Goal: Information Seeking & Learning: Learn about a topic

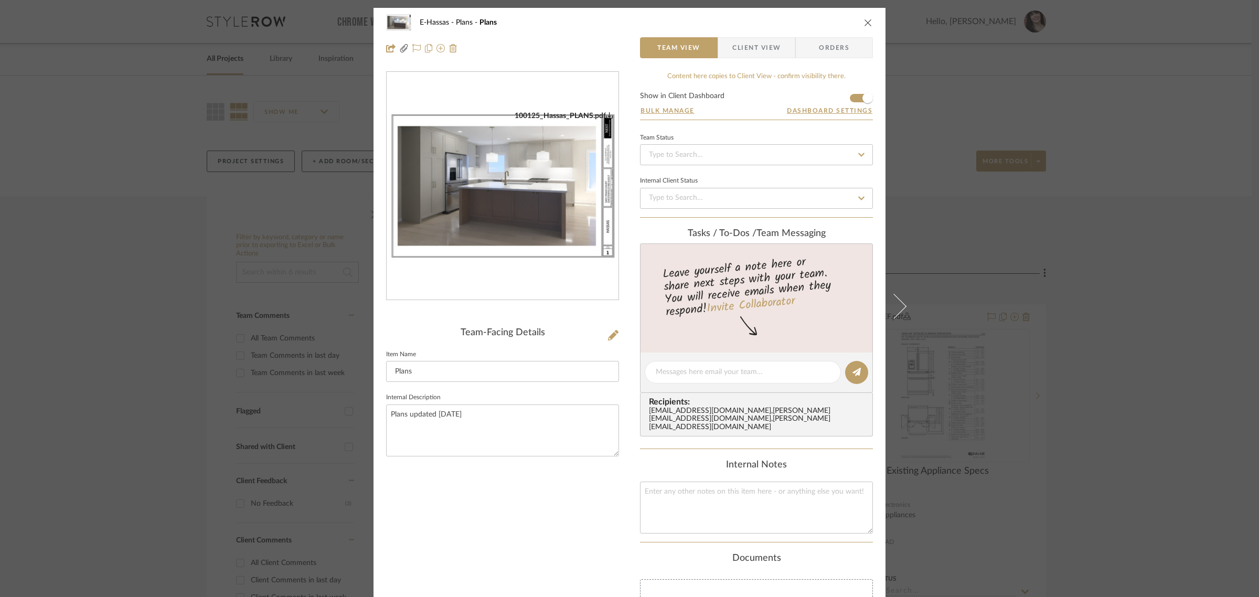
click at [1063, 112] on div "E-Hassas Plans Plans Team View Client View Orders 100125_Hassas_PLANS.pdf Team-…" at bounding box center [629, 298] width 1259 height 597
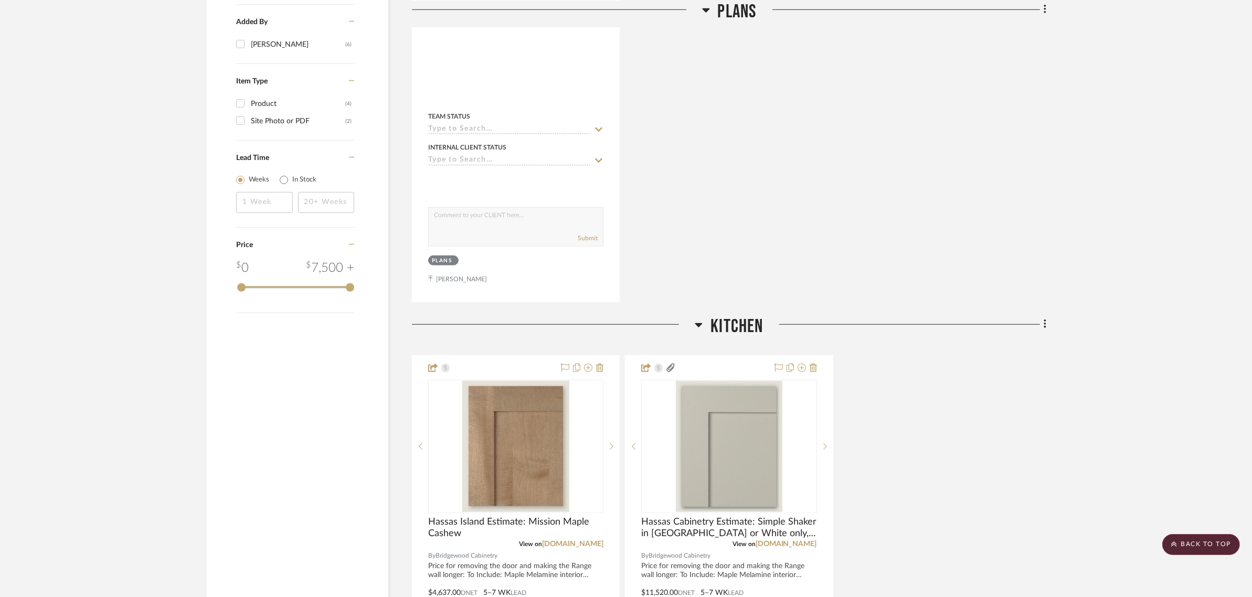
scroll to position [1115, 0]
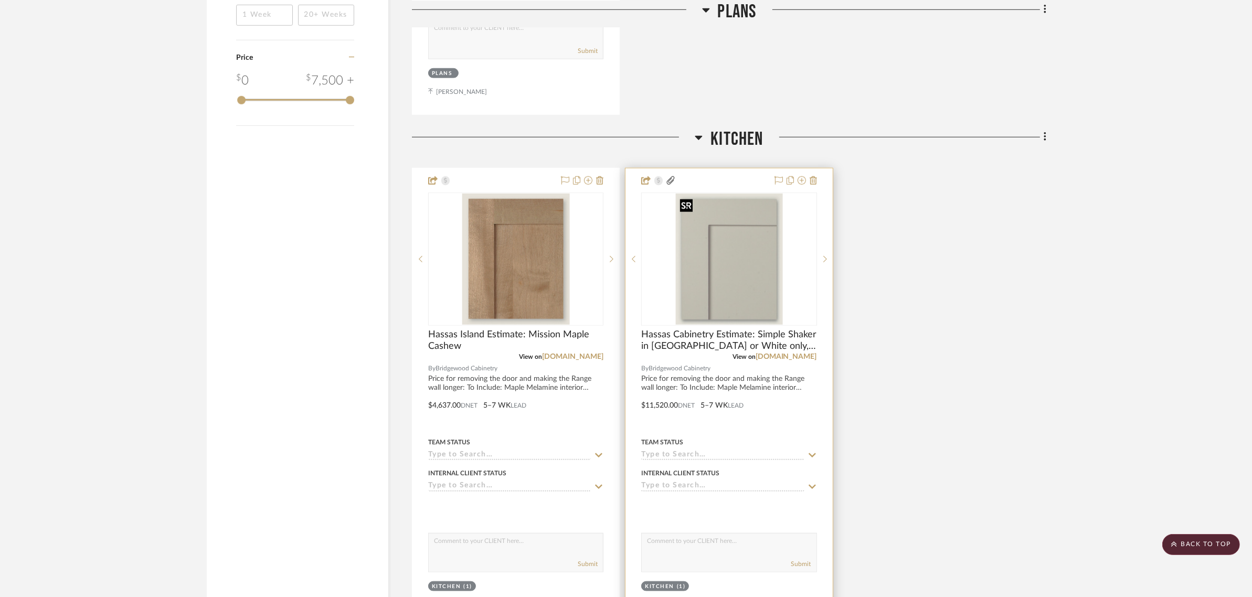
click at [765, 295] on img "0" at bounding box center [729, 259] width 107 height 131
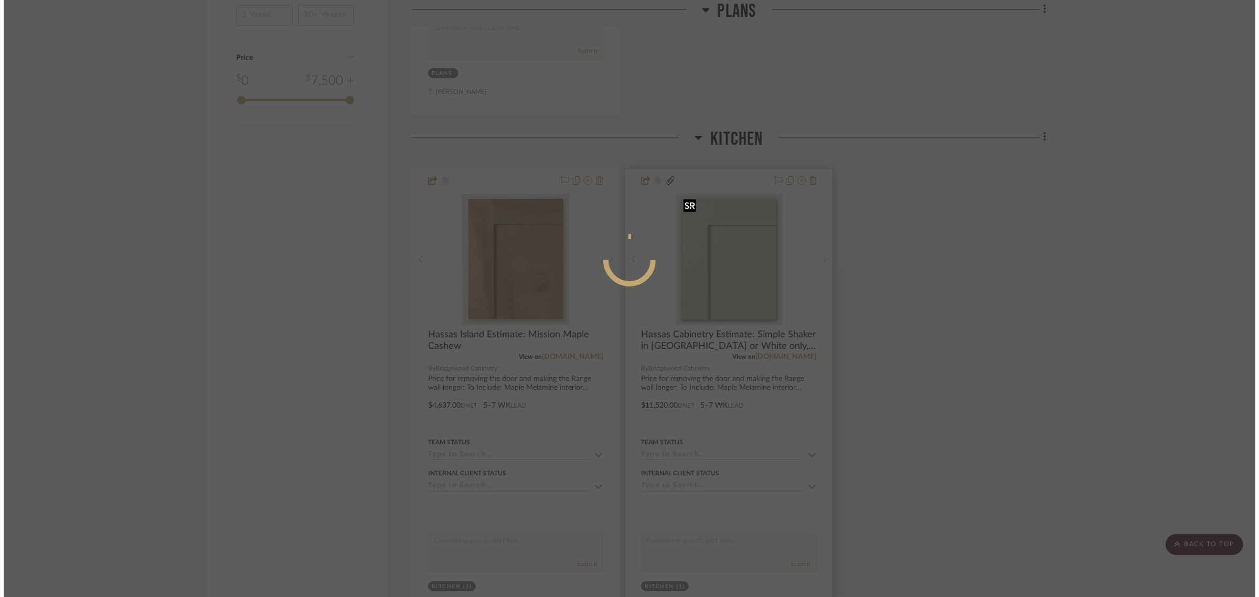
scroll to position [0, 0]
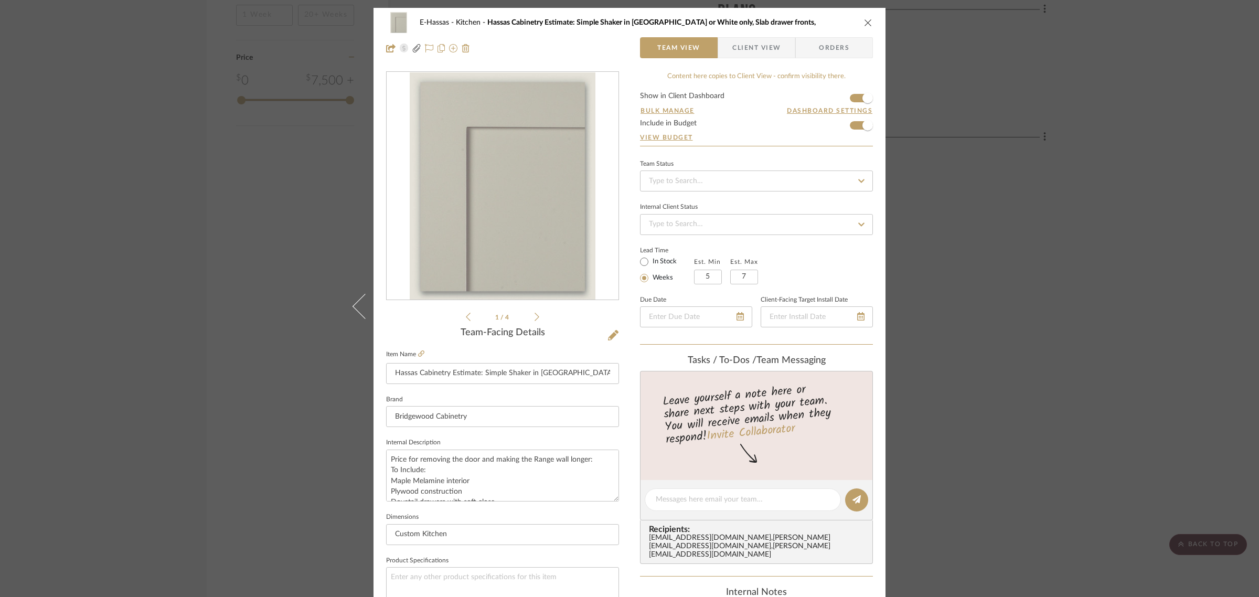
click at [536, 316] on div "Simple S...ar Sheet.pdf Simple S...ar Sheet.pdf 1 / 4" at bounding box center [502, 197] width 233 height 252
click at [535, 318] on icon at bounding box center [537, 317] width 5 height 8
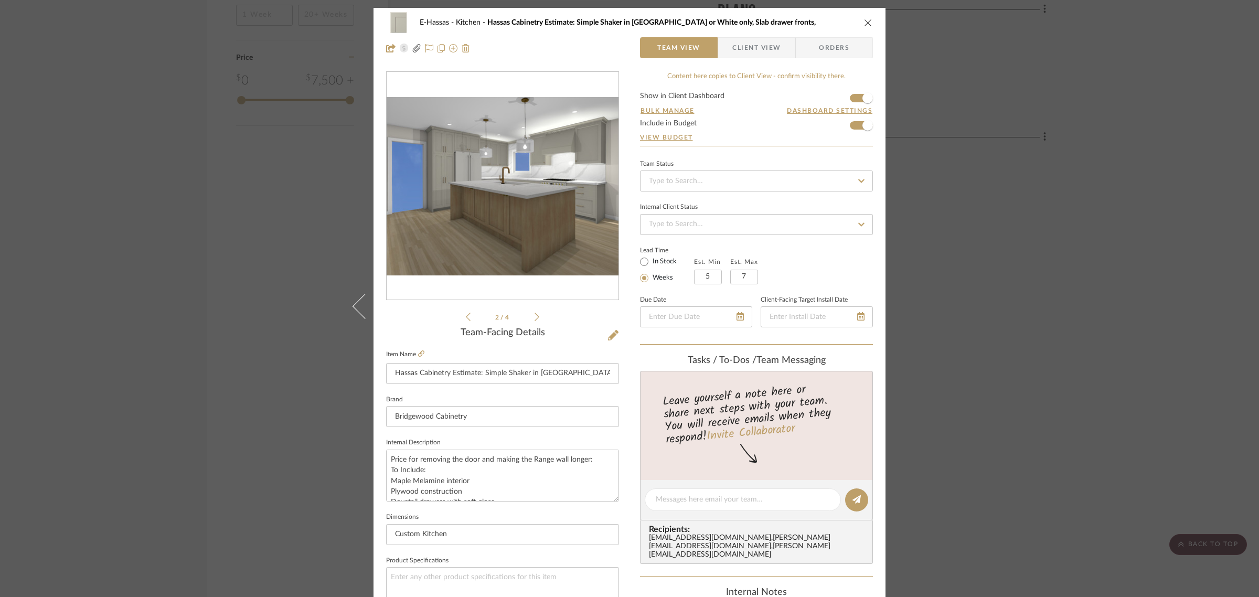
click at [535, 318] on icon at bounding box center [537, 317] width 5 height 8
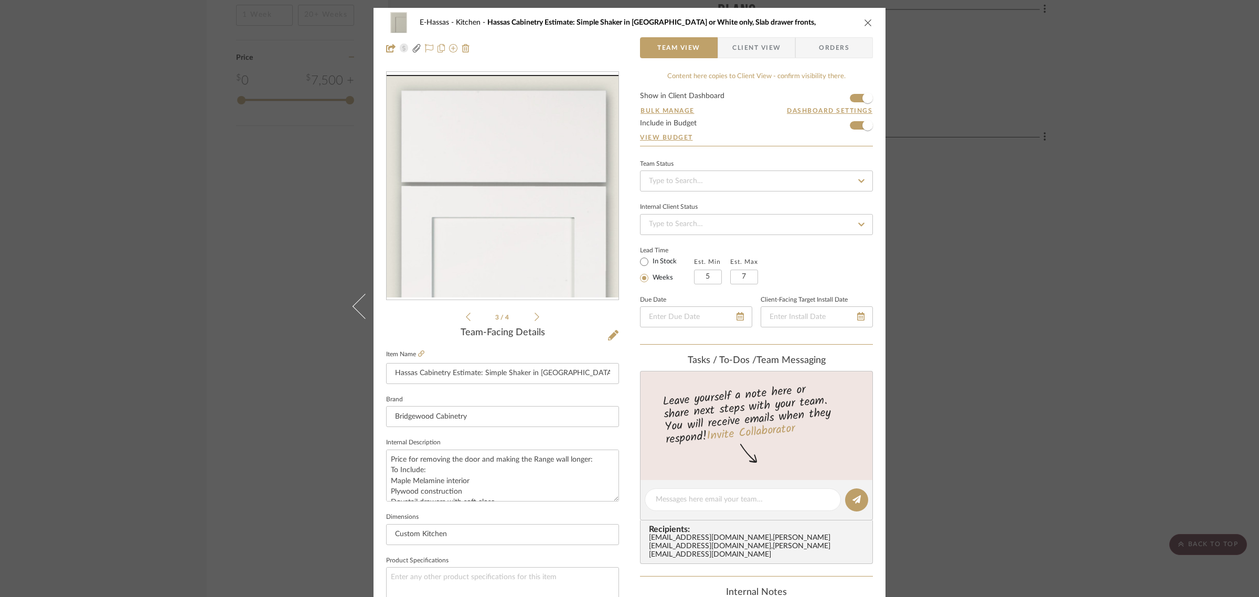
click at [535, 318] on icon at bounding box center [537, 317] width 5 height 8
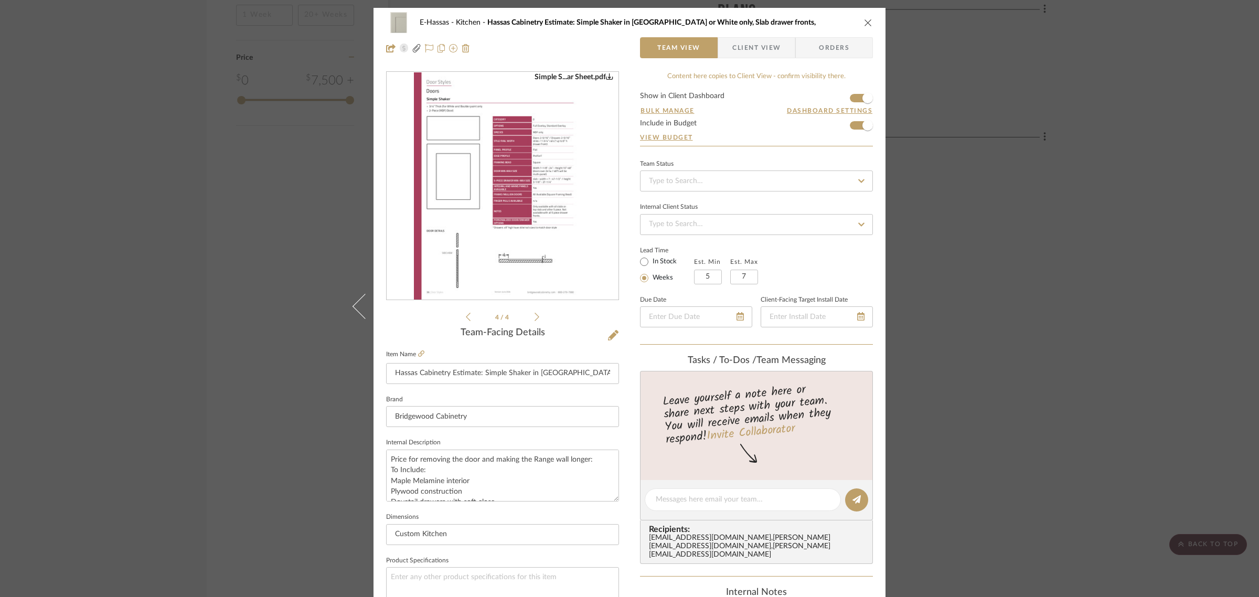
click at [535, 318] on icon at bounding box center [537, 317] width 5 height 8
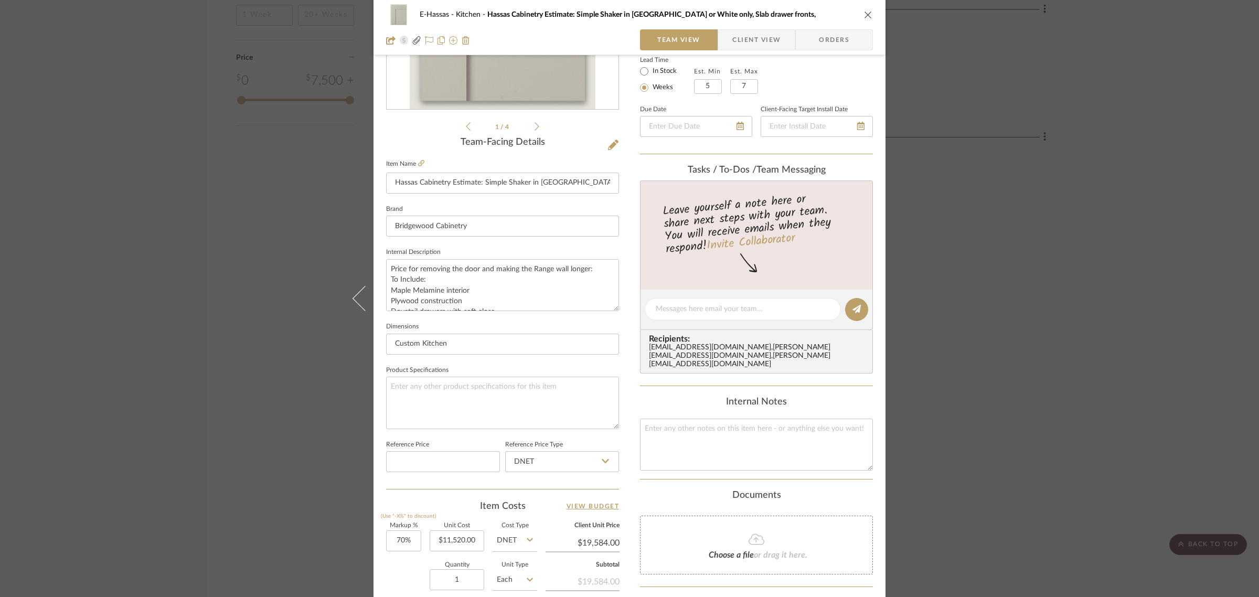
scroll to position [379, 0]
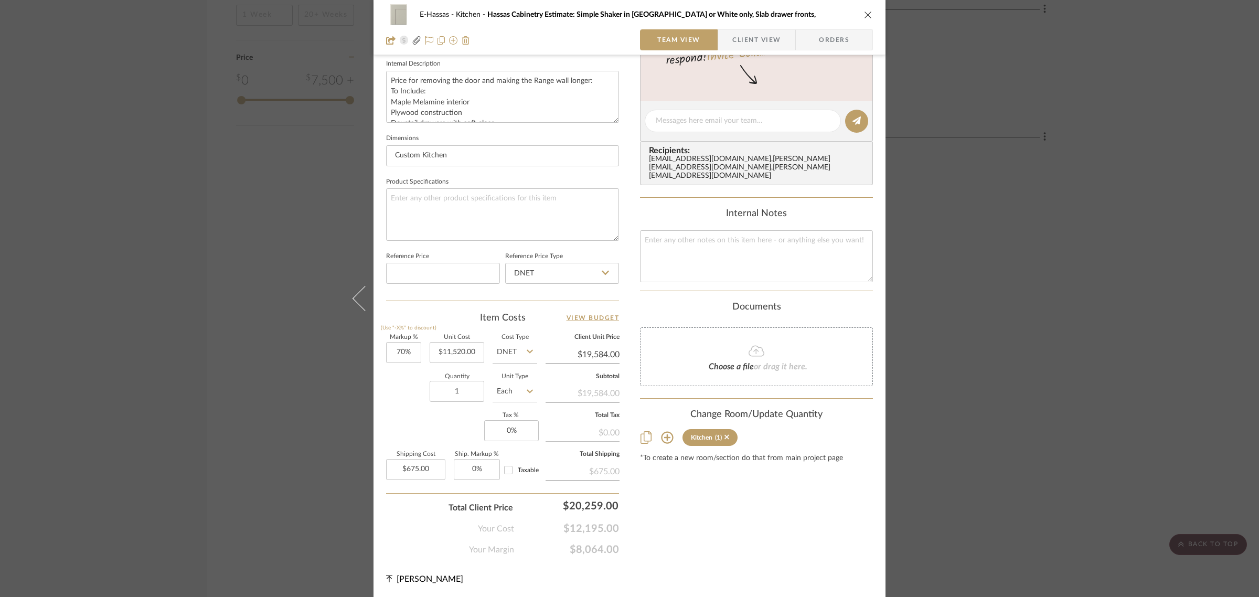
click at [1025, 268] on div "E-Hassas Kitchen Hassas Cabinetry Estimate: Simple Shaker in [GEOGRAPHIC_DATA] …" at bounding box center [629, 298] width 1259 height 597
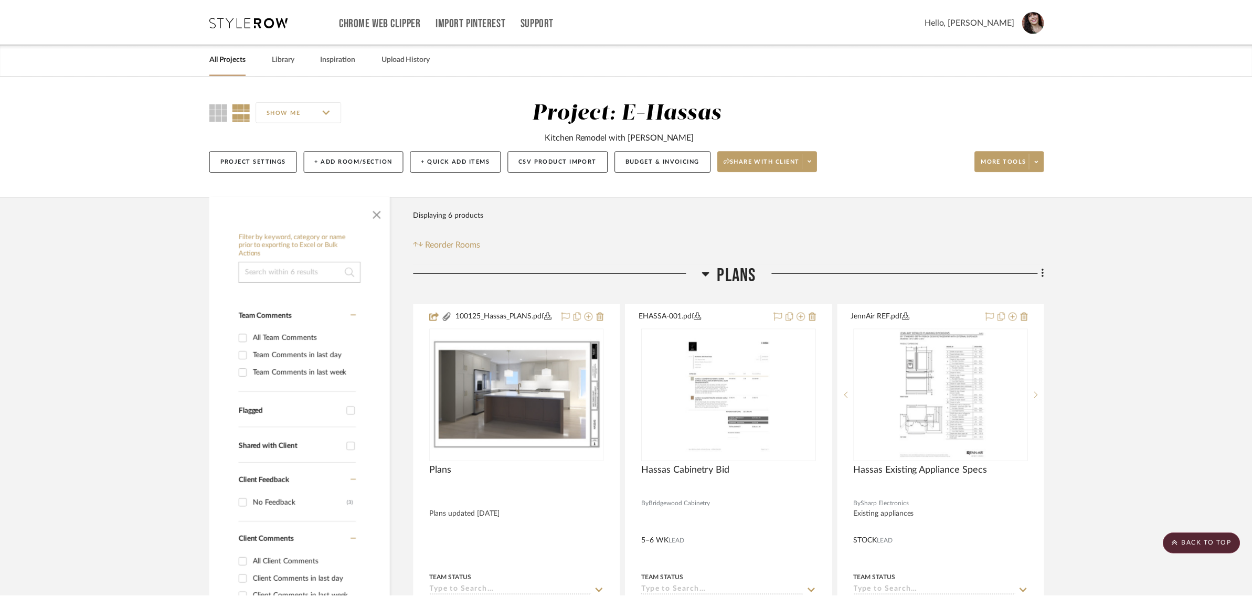
scroll to position [1115, 0]
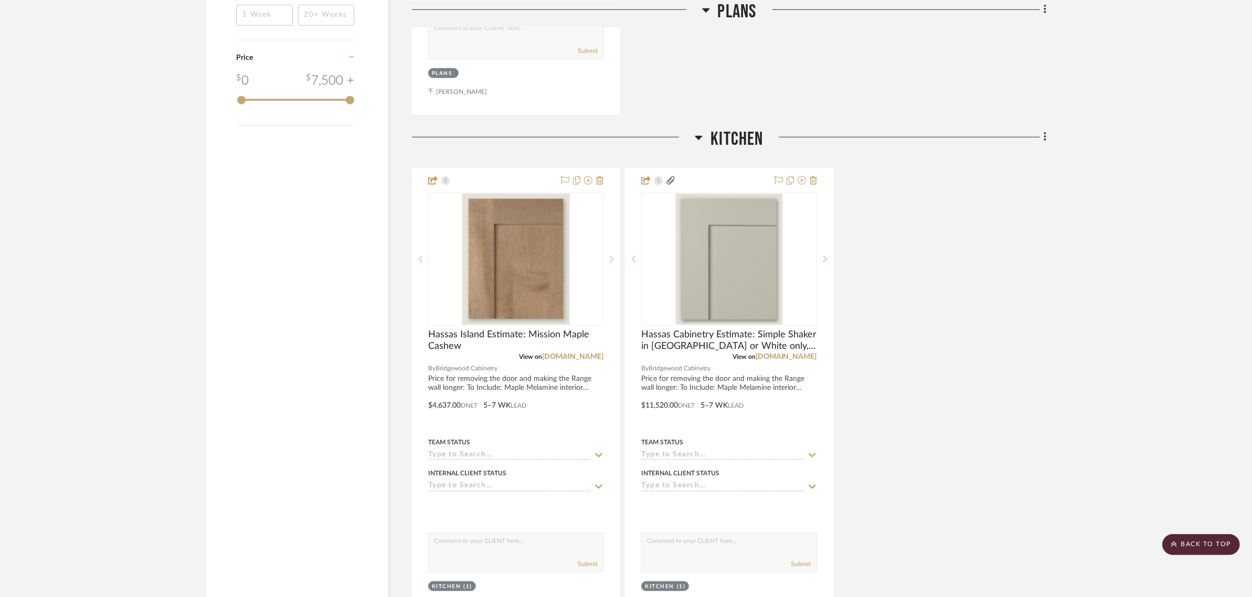
drag, startPoint x: 866, startPoint y: 250, endPoint x: 871, endPoint y: 247, distance: 6.1
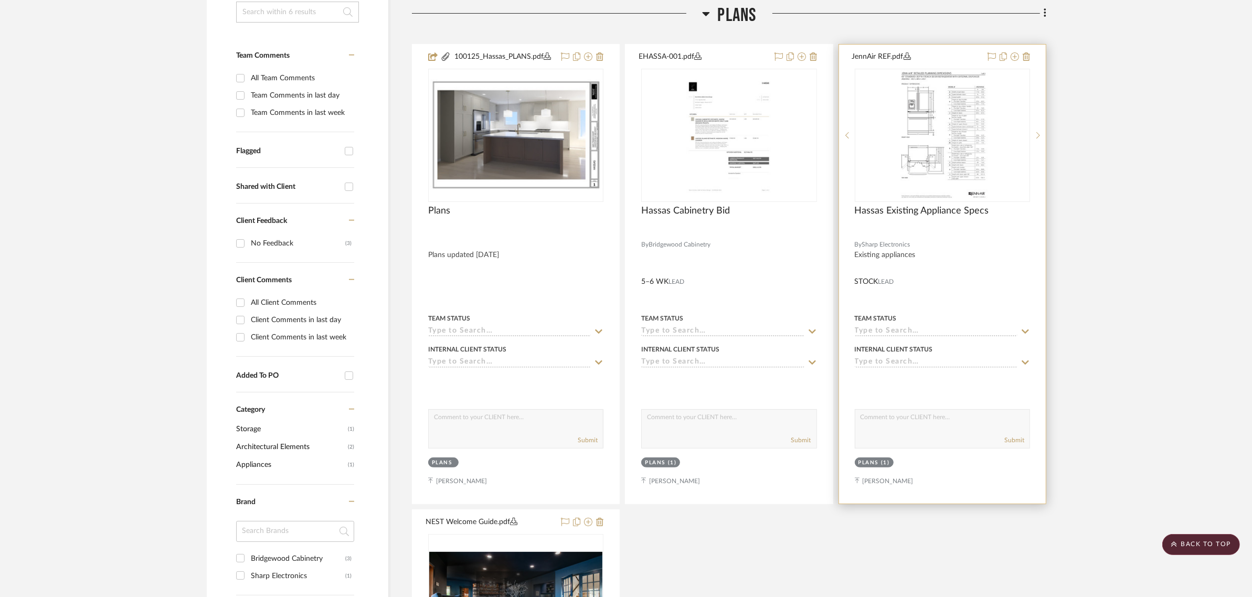
scroll to position [250, 0]
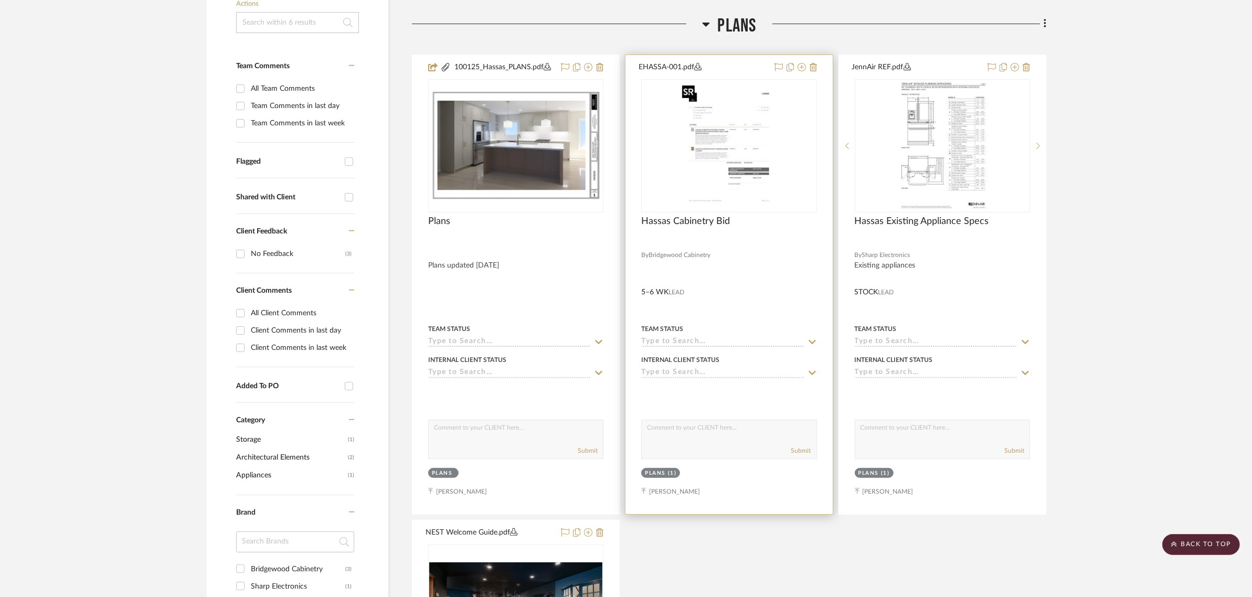
click at [696, 173] on img "0" at bounding box center [728, 145] width 103 height 131
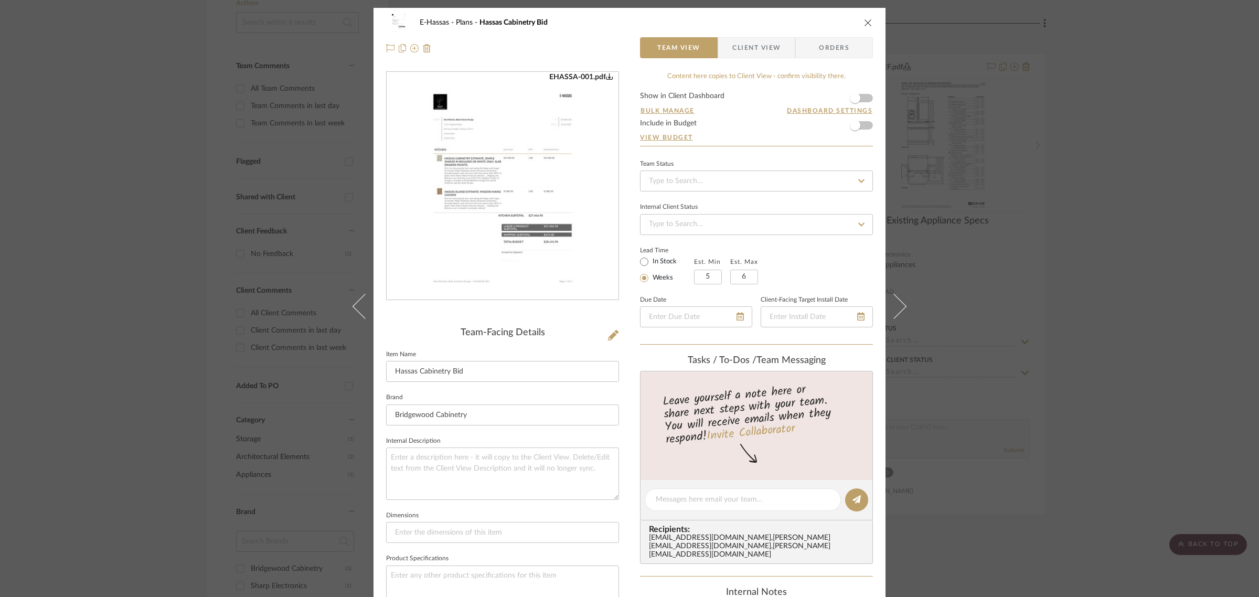
click at [468, 155] on img "0" at bounding box center [502, 186] width 178 height 228
click at [1079, 230] on div "E-Hassas Plans Hassas Cabinetry Bid Team View Client View Orders EHASSA-001.pdf…" at bounding box center [629, 298] width 1259 height 597
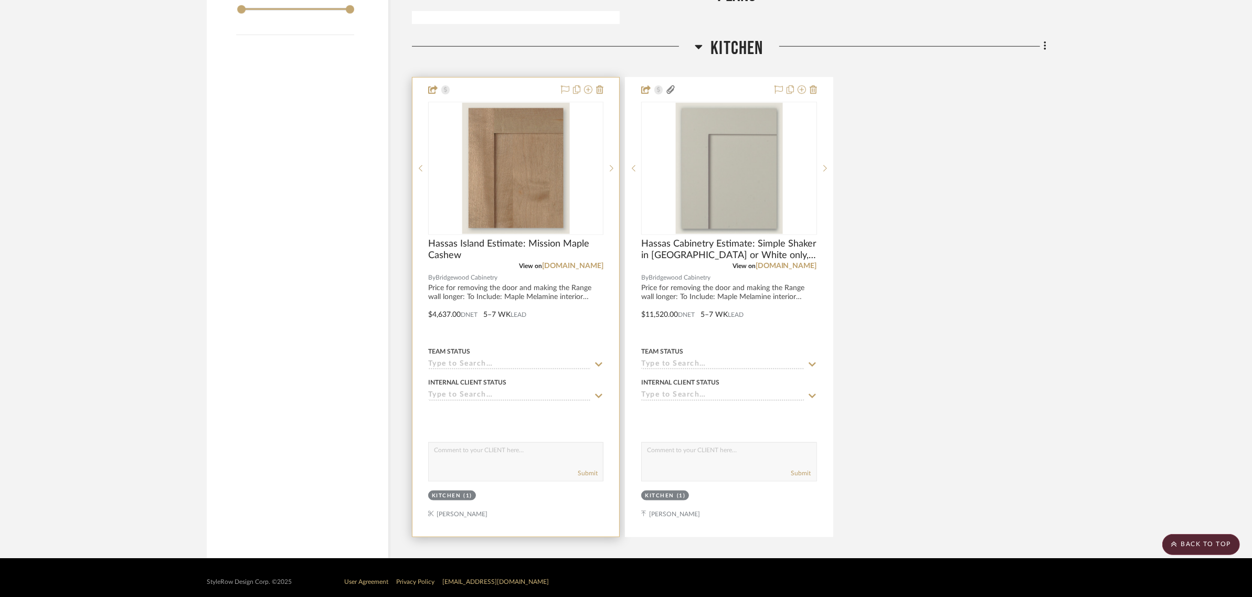
scroll to position [1215, 0]
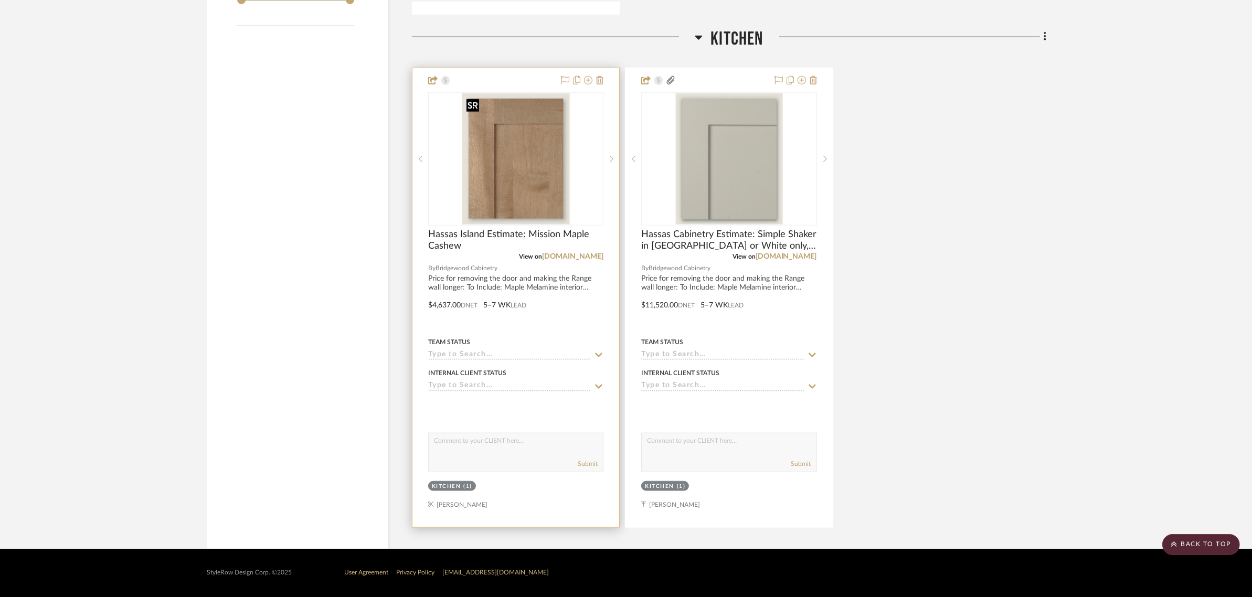
click at [526, 172] on img "0" at bounding box center [515, 158] width 107 height 131
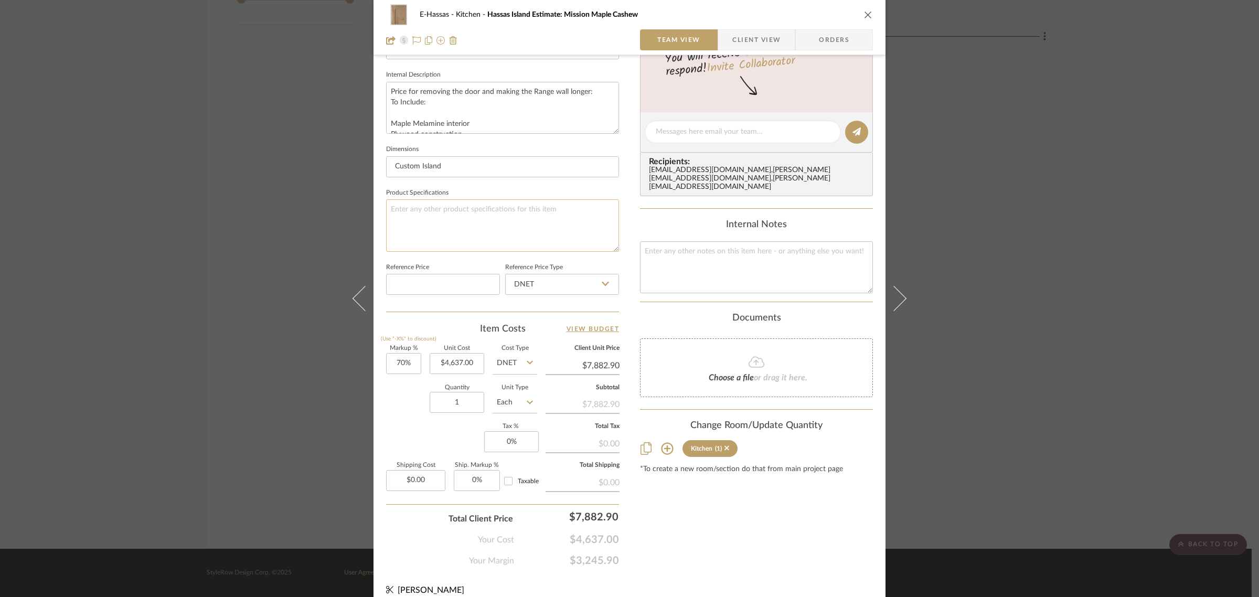
scroll to position [379, 0]
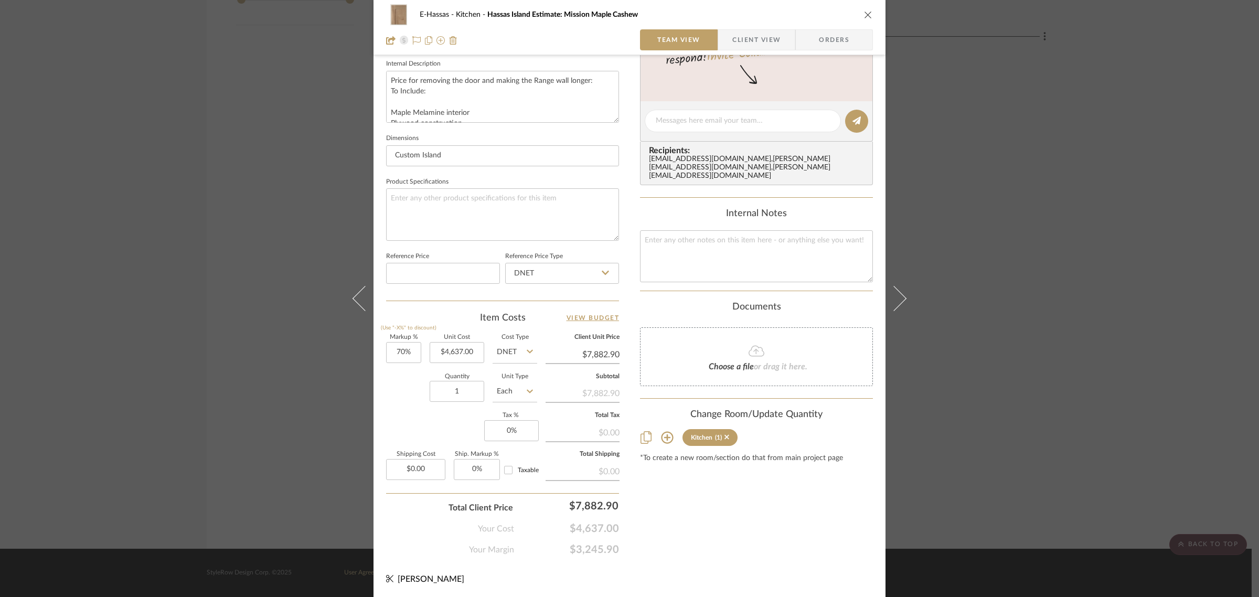
click at [1016, 187] on div "E-Hassas Kitchen Hassas Island Estimate: Mission Maple Cashew Team View Client …" at bounding box center [629, 298] width 1259 height 597
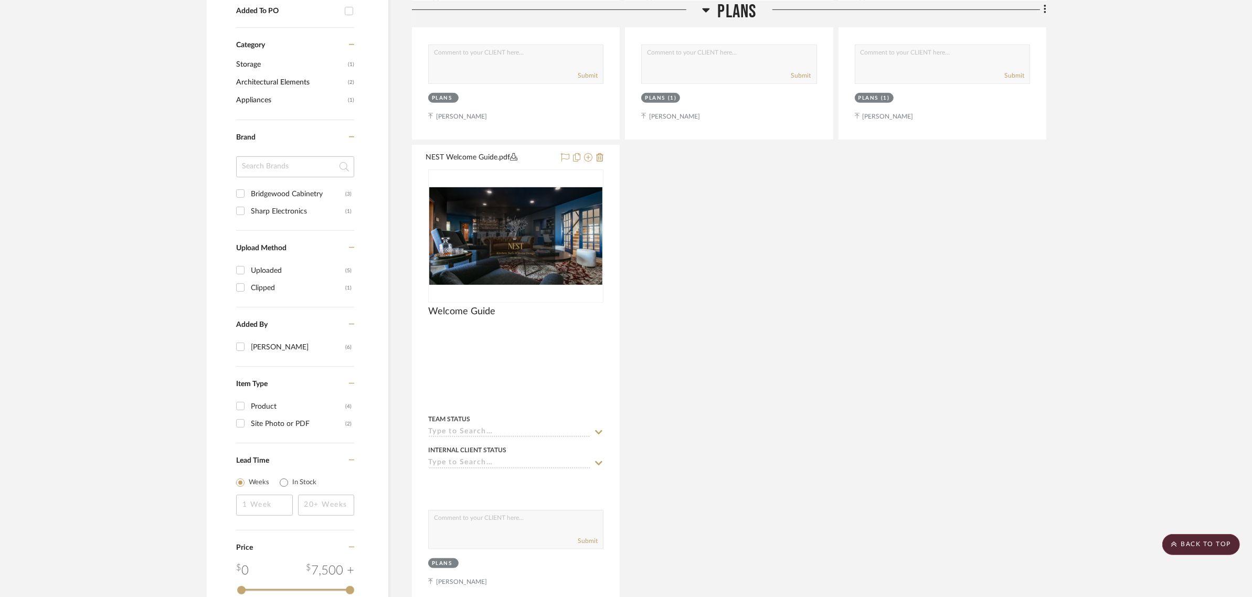
click at [917, 311] on div "100125_Hassas_PLANS.pdf Plans By Unknown Plans updated [DATE] Team Status Inter…" at bounding box center [729, 141] width 634 height 925
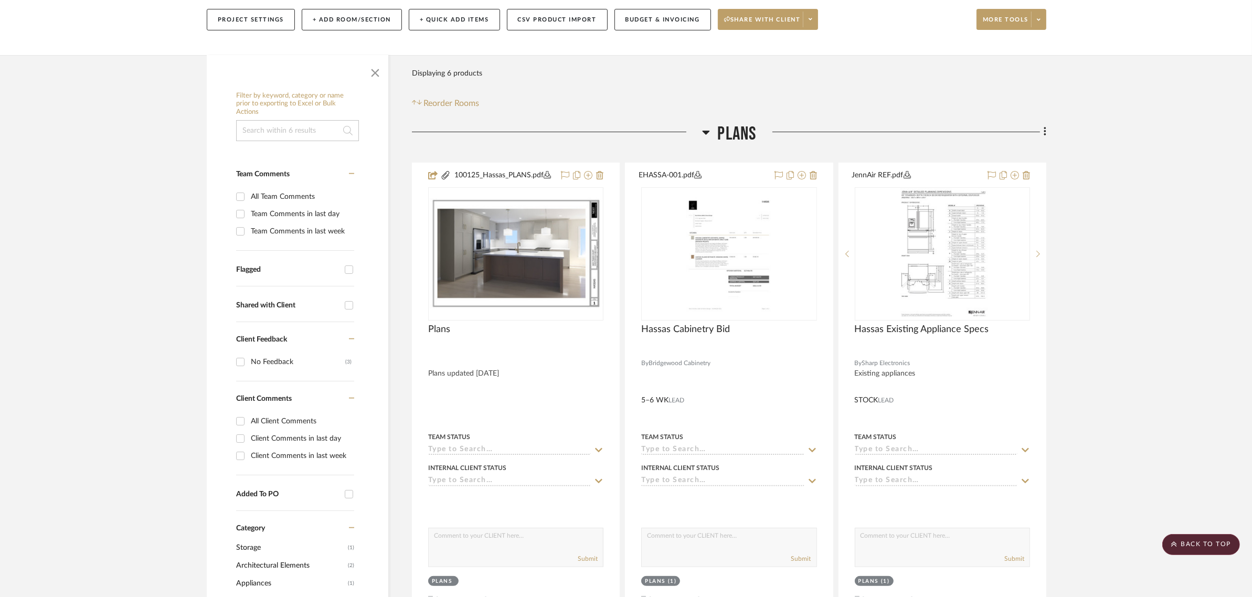
scroll to position [100, 0]
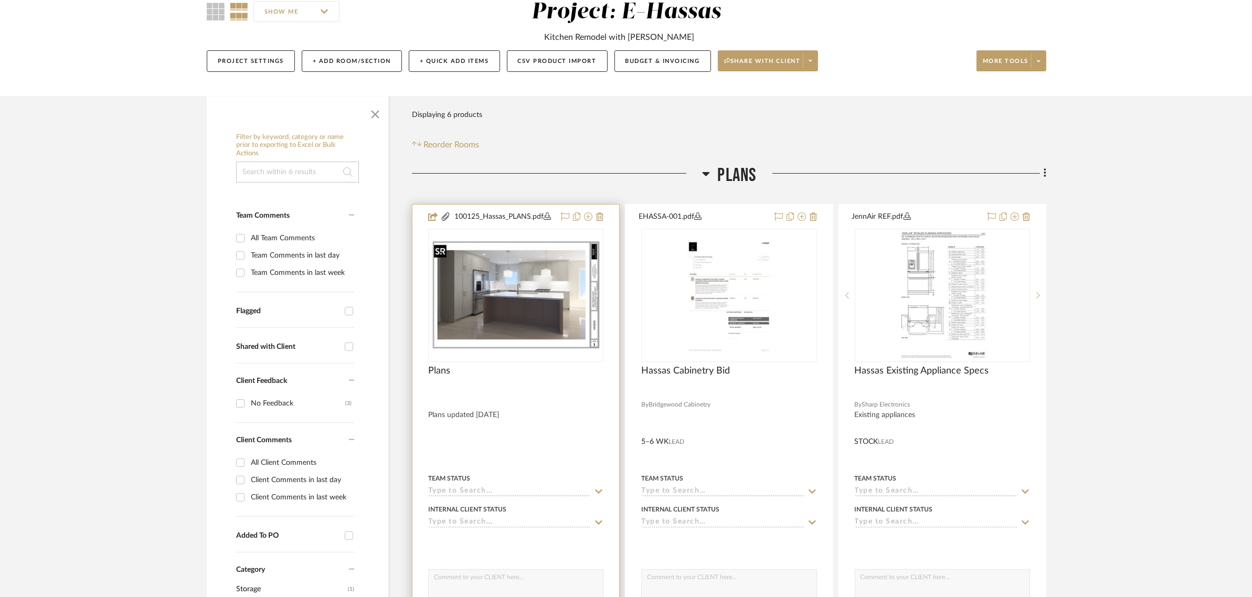
click at [473, 315] on img "0" at bounding box center [515, 295] width 173 height 112
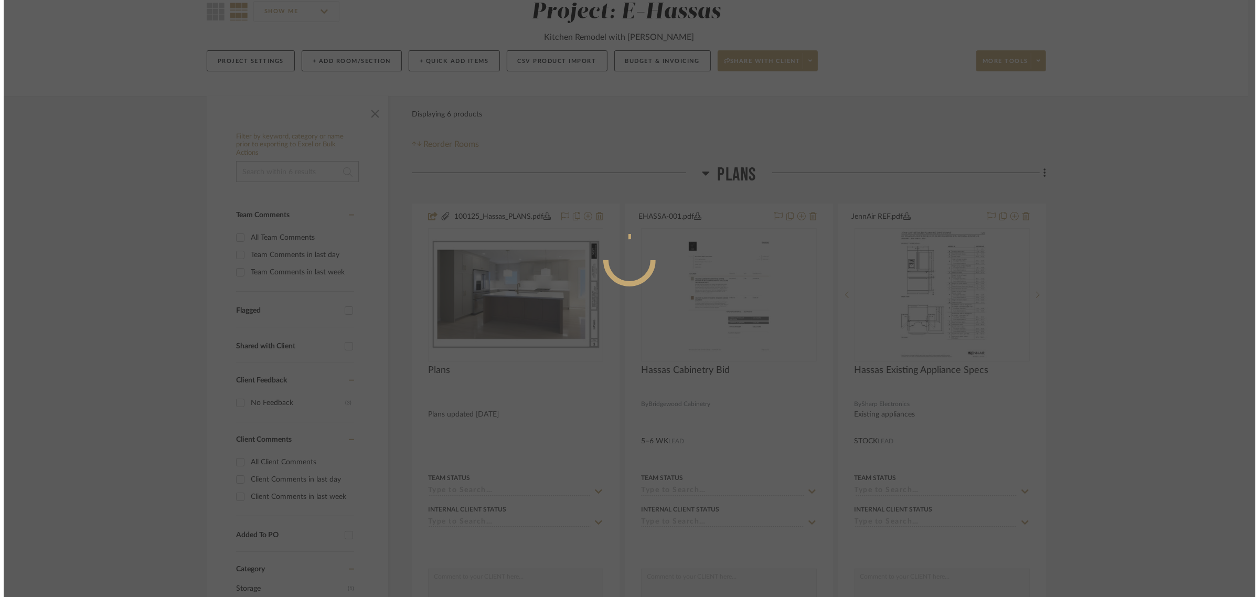
scroll to position [0, 0]
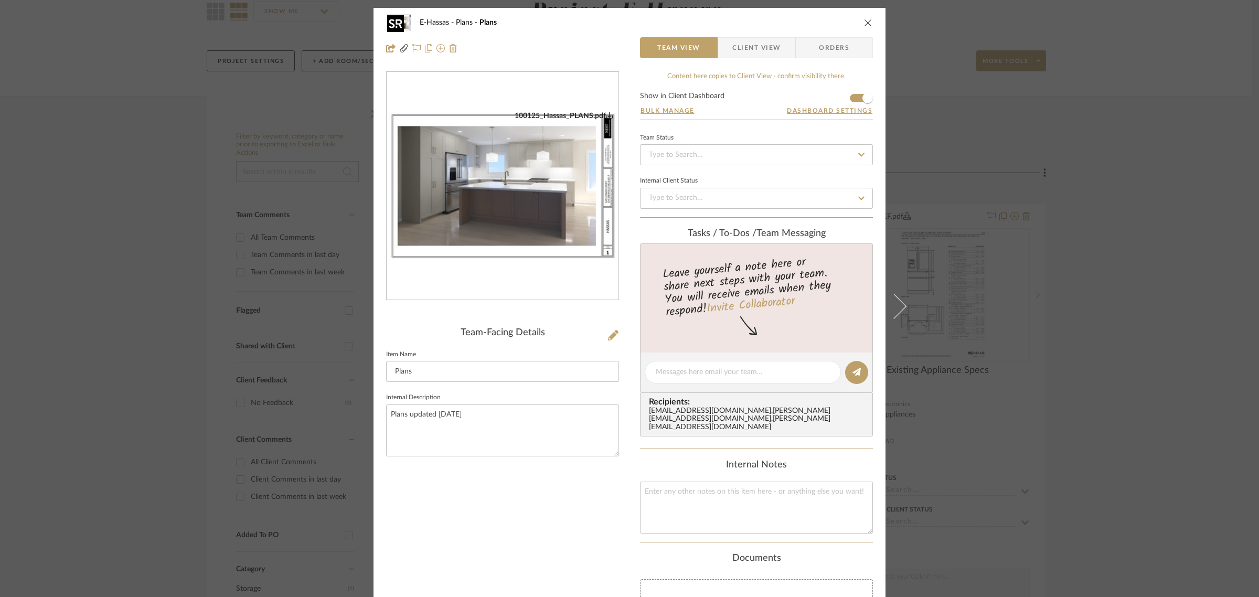
click at [570, 166] on img "0" at bounding box center [503, 186] width 232 height 150
click at [864, 22] on icon "close" at bounding box center [868, 22] width 8 height 8
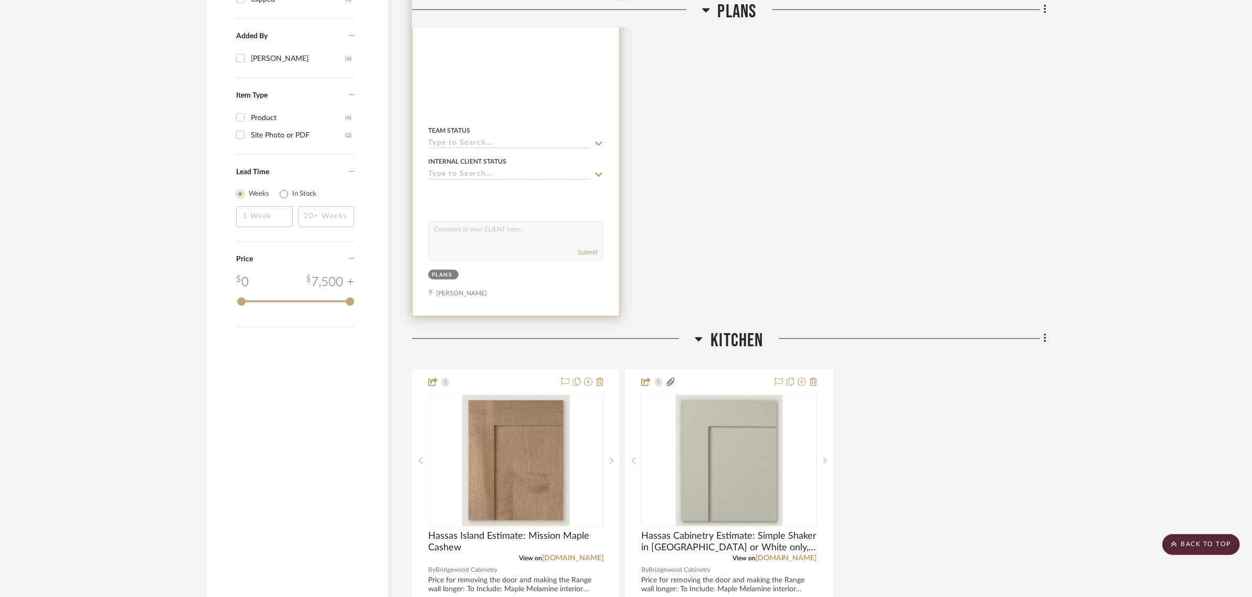
scroll to position [1018, 0]
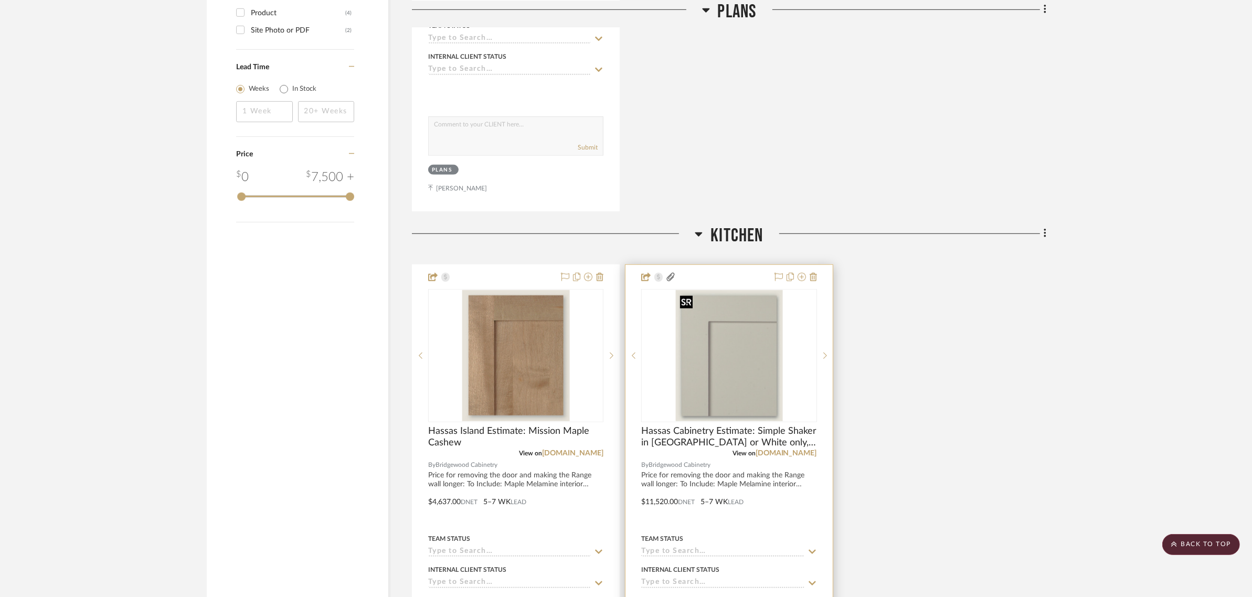
click at [760, 378] on img "0" at bounding box center [729, 355] width 107 height 131
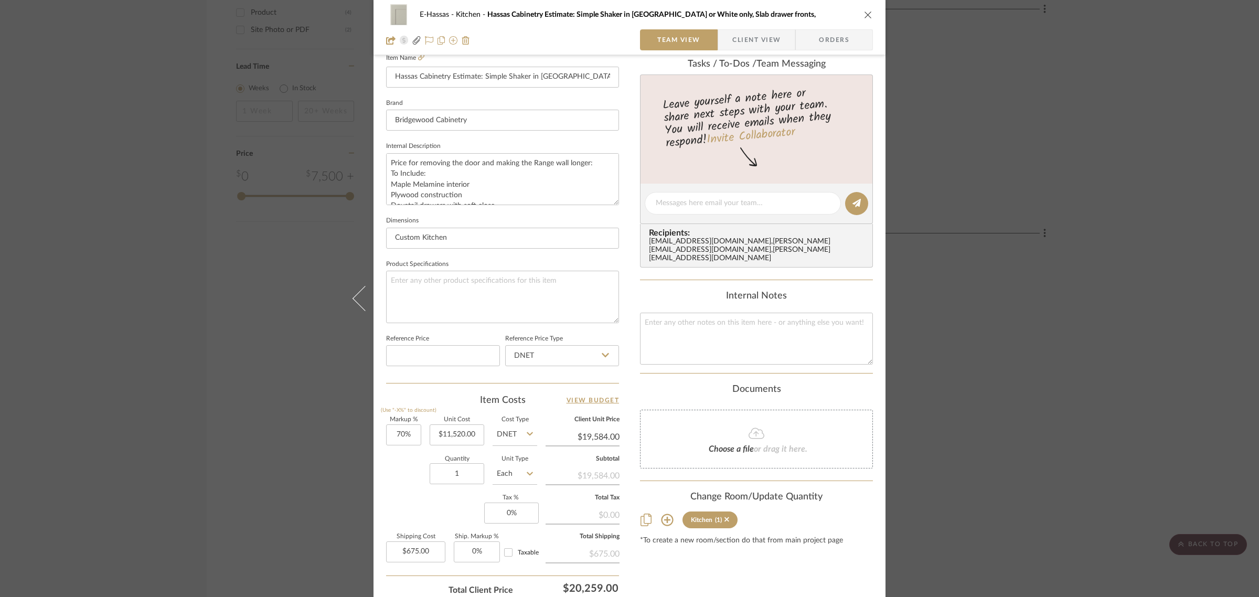
scroll to position [379, 0]
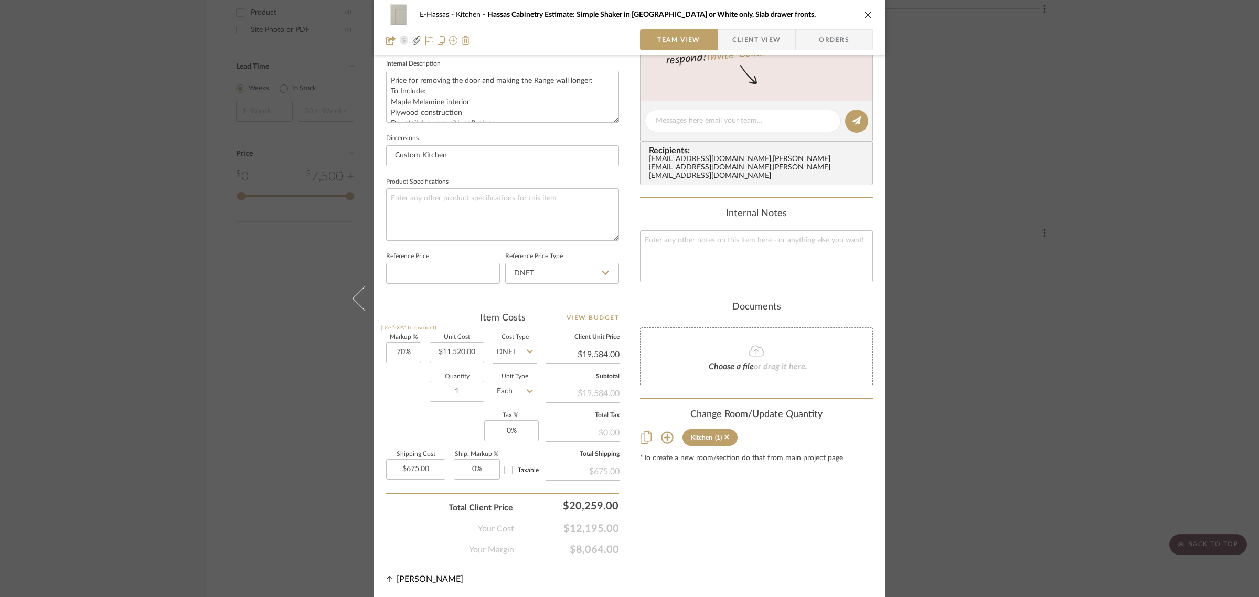
click at [732, 547] on div "Content here copies to Client View - confirm visibility there. Show in Client D…" at bounding box center [756, 125] width 233 height 864
click at [971, 253] on div "E-Hassas Kitchen Hassas Cabinetry Estimate: Simple Shaker in [GEOGRAPHIC_DATA] …" at bounding box center [629, 298] width 1259 height 597
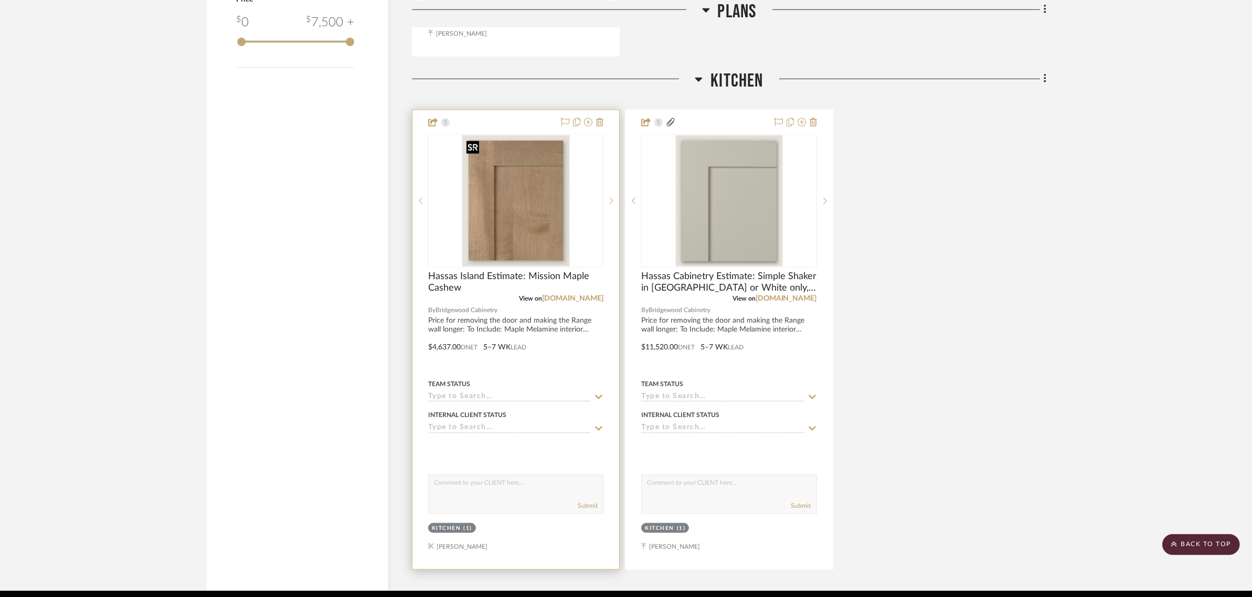
scroll to position [1215, 0]
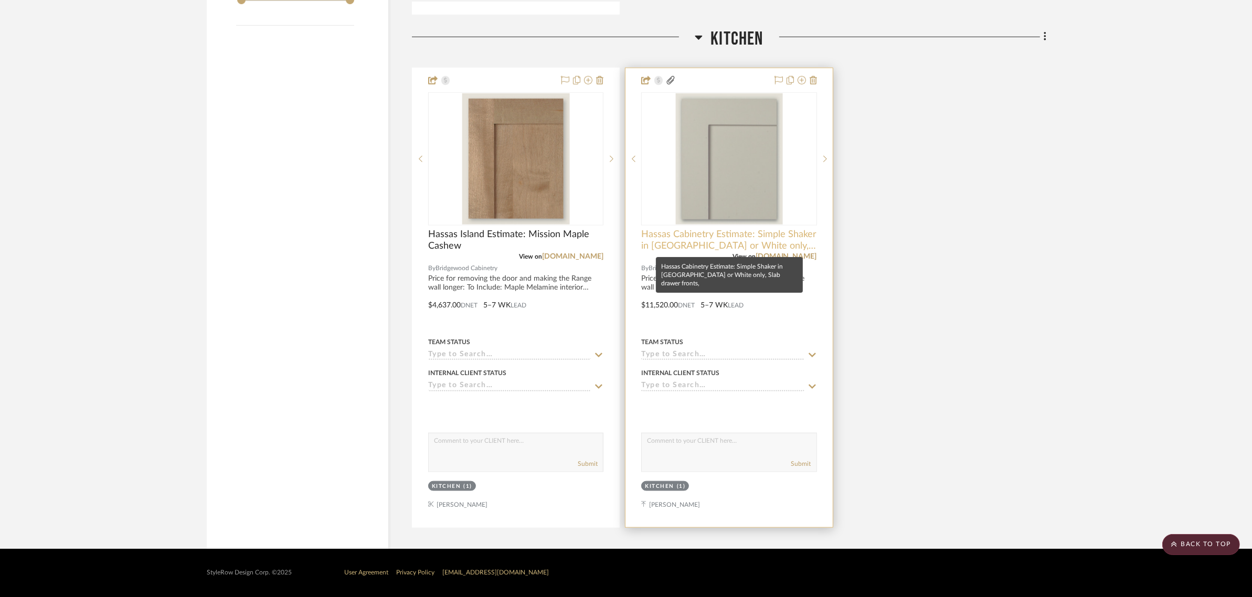
click at [688, 240] on span "Hassas Cabinetry Estimate: Simple Shaker in [GEOGRAPHIC_DATA] or White only, Sl…" at bounding box center [728, 240] width 175 height 23
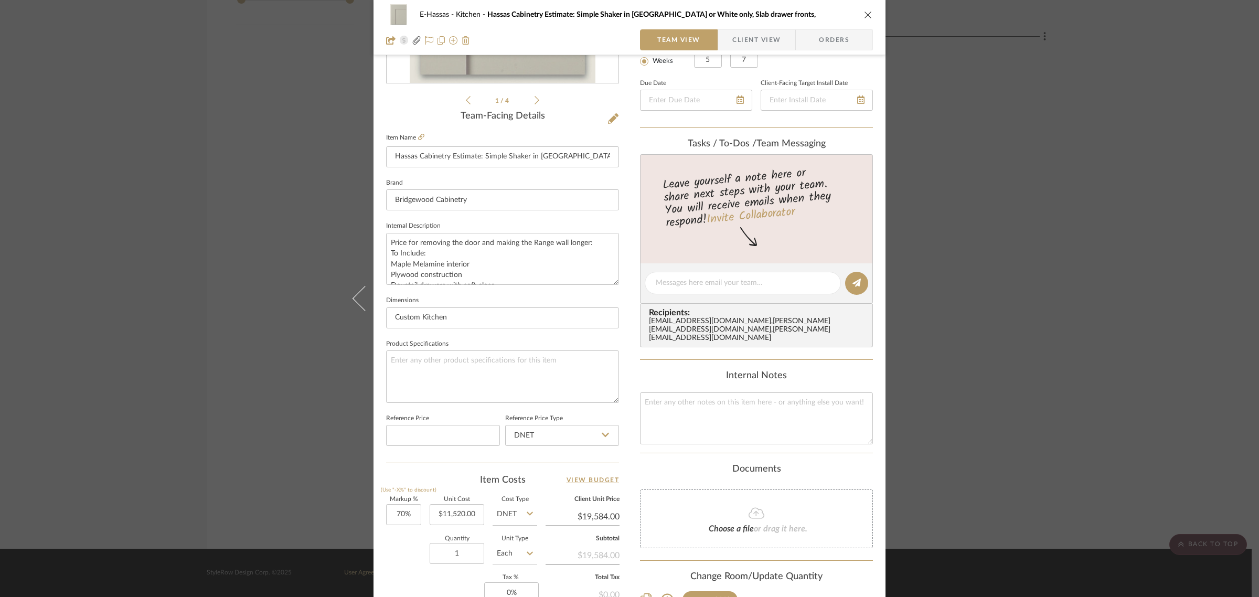
scroll to position [379, 0]
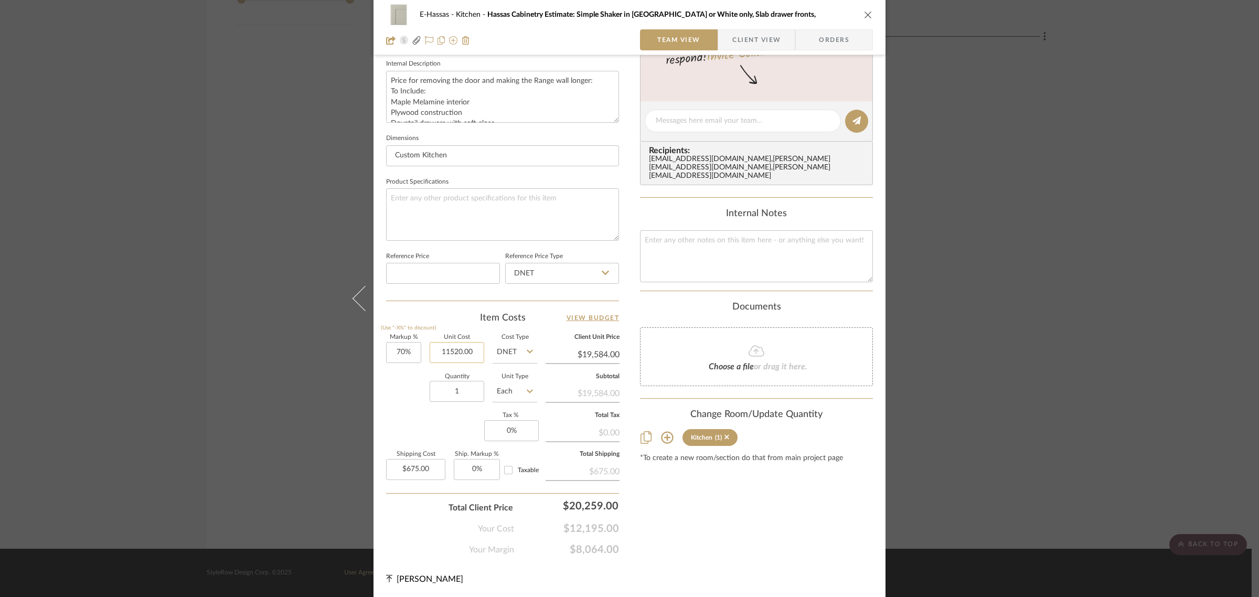
click at [463, 351] on input "11520.00" at bounding box center [457, 352] width 55 height 21
type input "$11,520.00"
click at [1078, 179] on div "E-Hassas Kitchen Hassas Cabinetry Estimate: Simple Shaker in [GEOGRAPHIC_DATA] …" at bounding box center [629, 298] width 1259 height 597
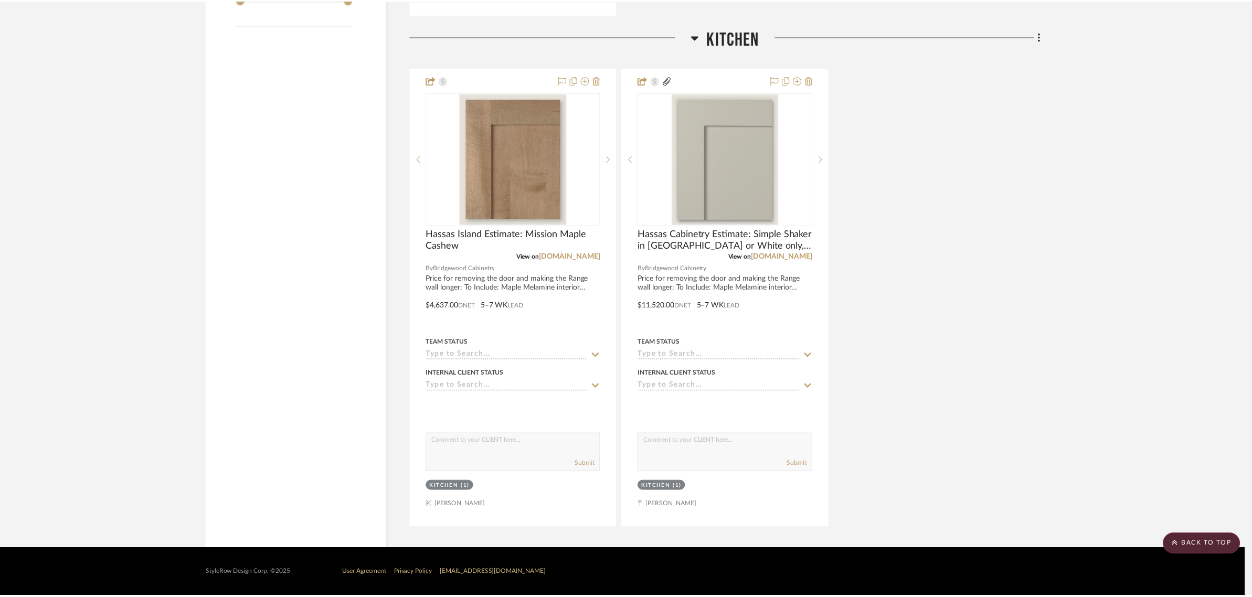
scroll to position [1215, 0]
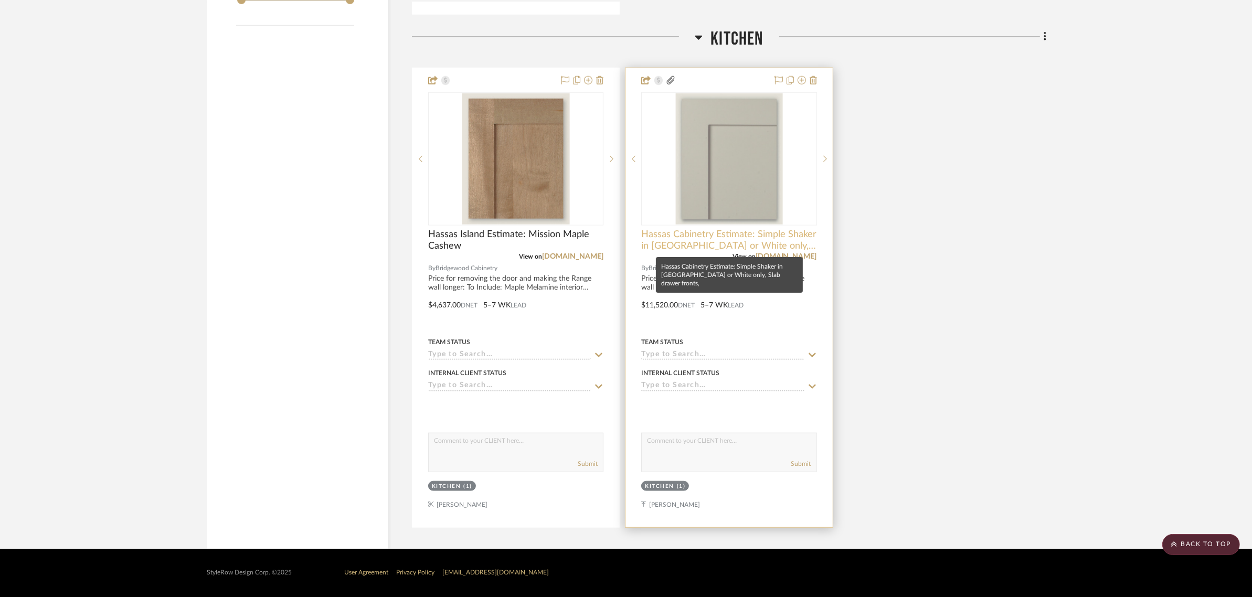
click at [731, 234] on span "Hassas Cabinetry Estimate: Simple Shaker in [GEOGRAPHIC_DATA] or White only, Sl…" at bounding box center [728, 240] width 175 height 23
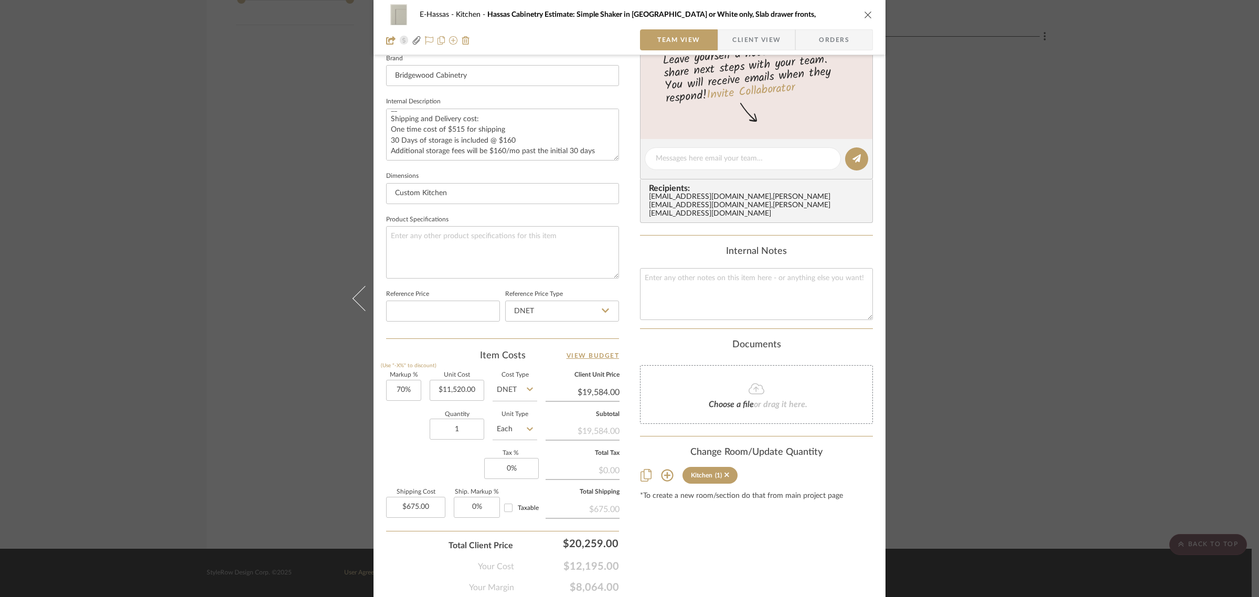
scroll to position [379, 0]
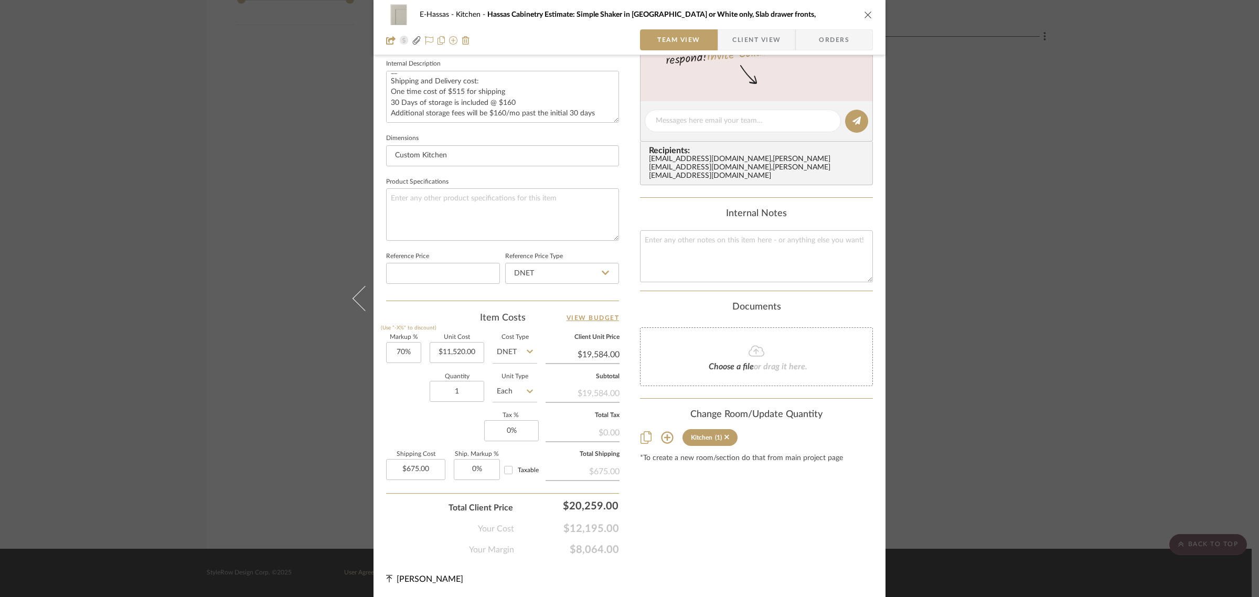
click at [1083, 268] on div "E-Hassas Kitchen Hassas Cabinetry Estimate: Simple Shaker in [GEOGRAPHIC_DATA] …" at bounding box center [629, 298] width 1259 height 597
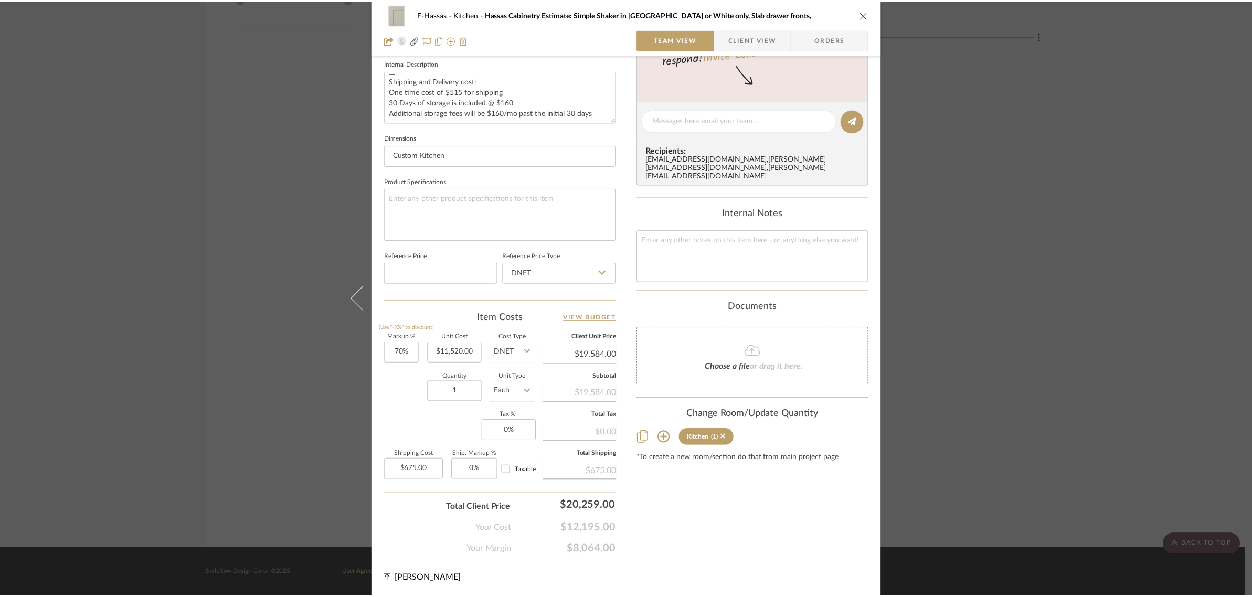
scroll to position [1215, 0]
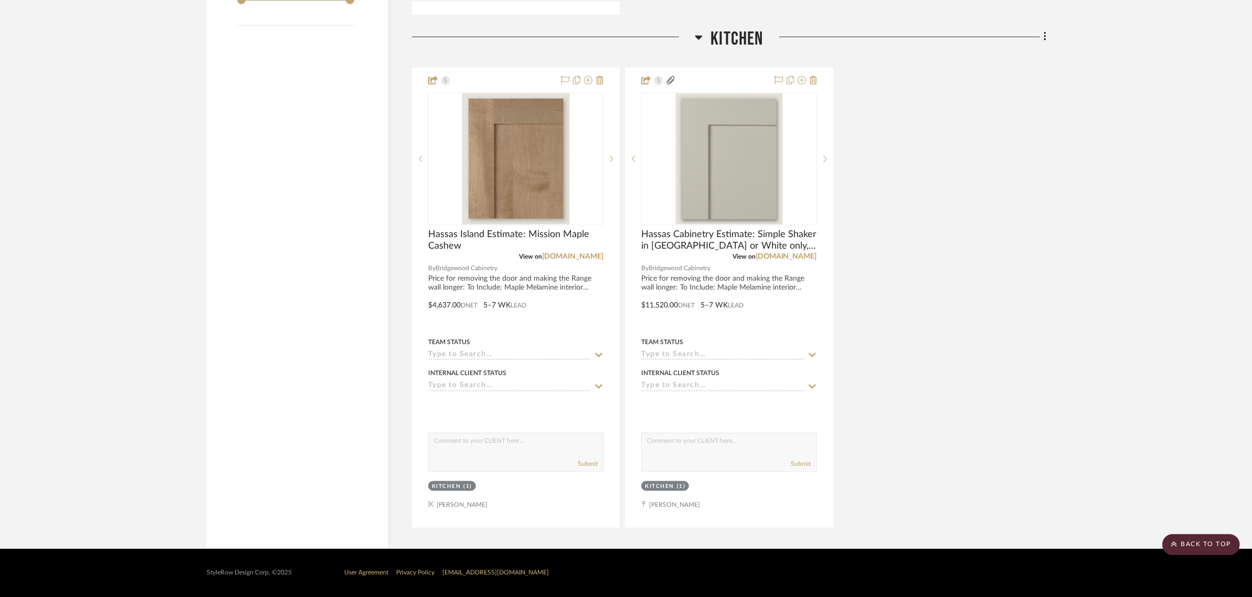
click at [905, 276] on div "Hassas Island Estimate: Mission Maple Cashew View on [DOMAIN_NAME] By Bridgewoo…" at bounding box center [729, 298] width 634 height 460
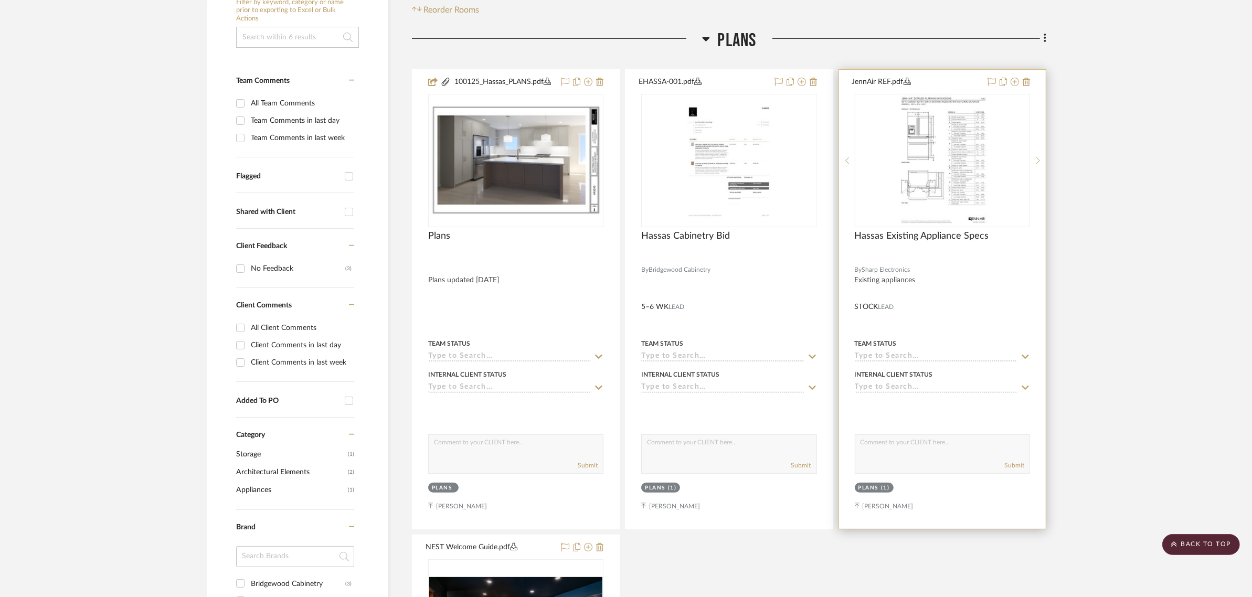
scroll to position [231, 0]
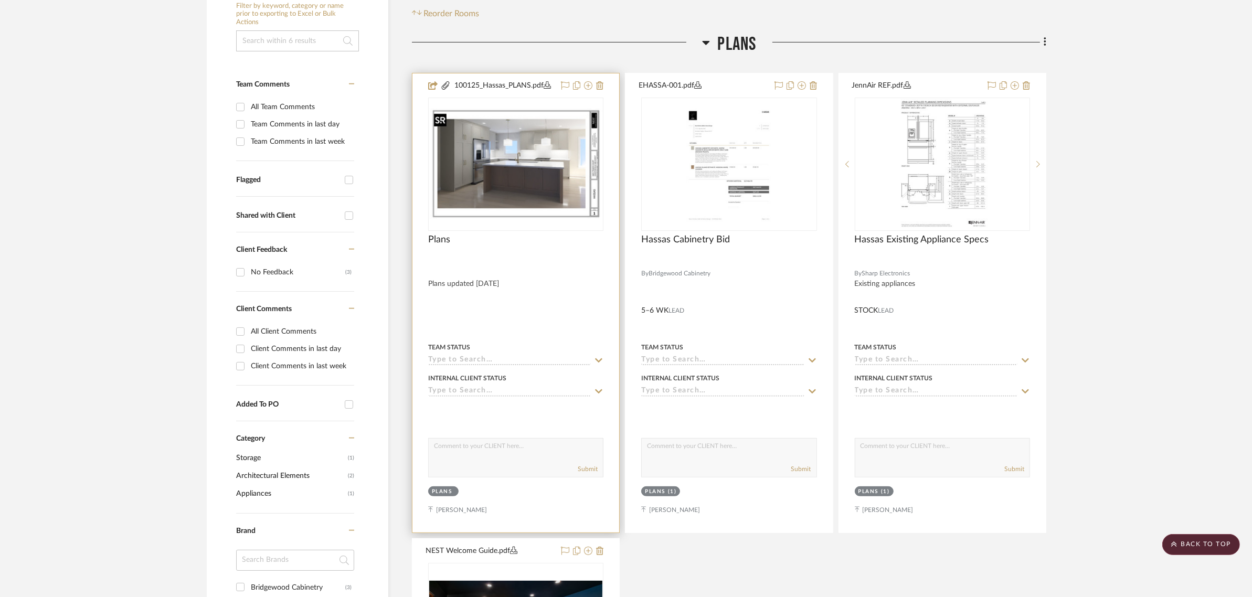
click at [570, 182] on img "0" at bounding box center [515, 164] width 173 height 112
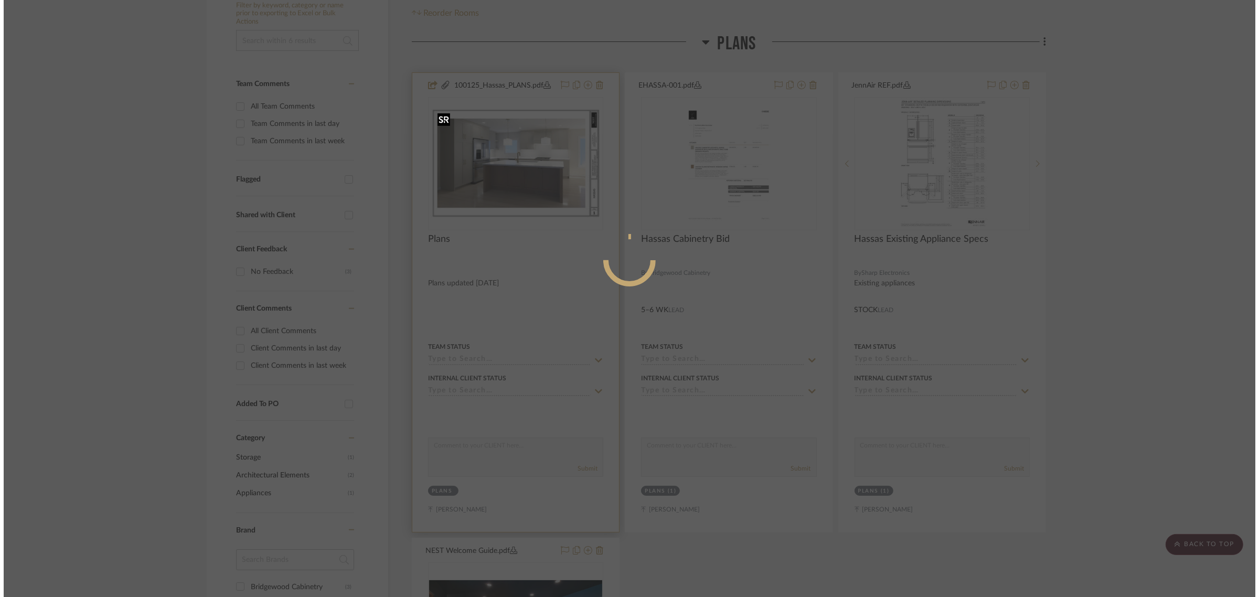
scroll to position [0, 0]
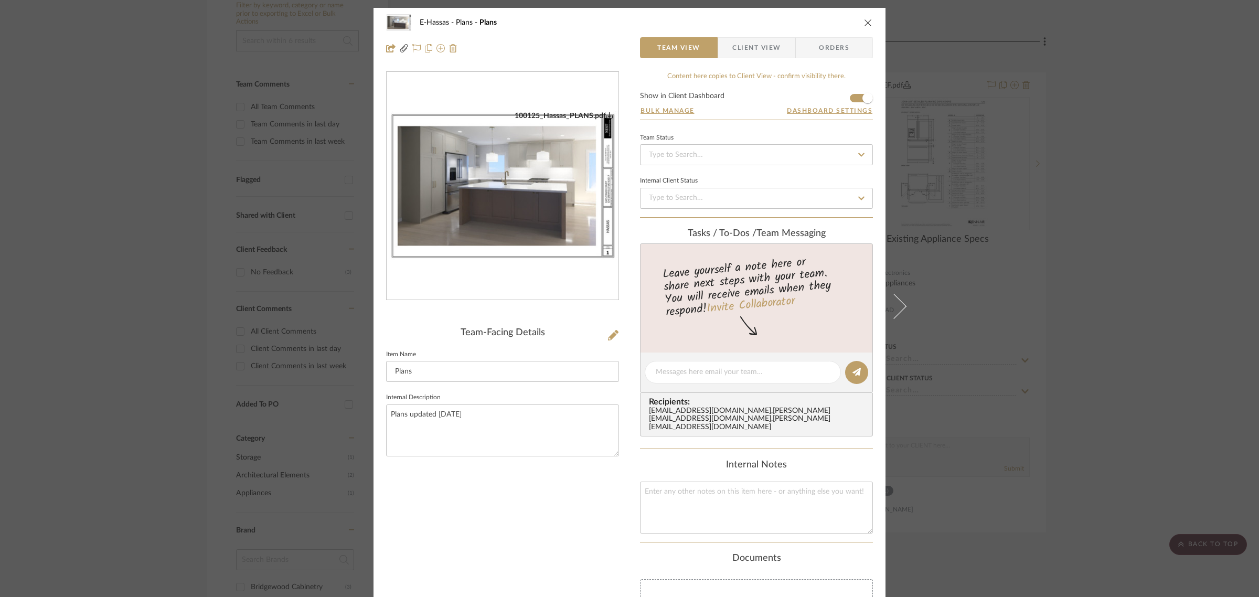
click at [538, 189] on img "0" at bounding box center [503, 186] width 232 height 150
click at [1047, 196] on div "E-Hassas Plans Plans Team View Client View Orders 100125_Hassas_PLANS.pdf Team-…" at bounding box center [629, 298] width 1259 height 597
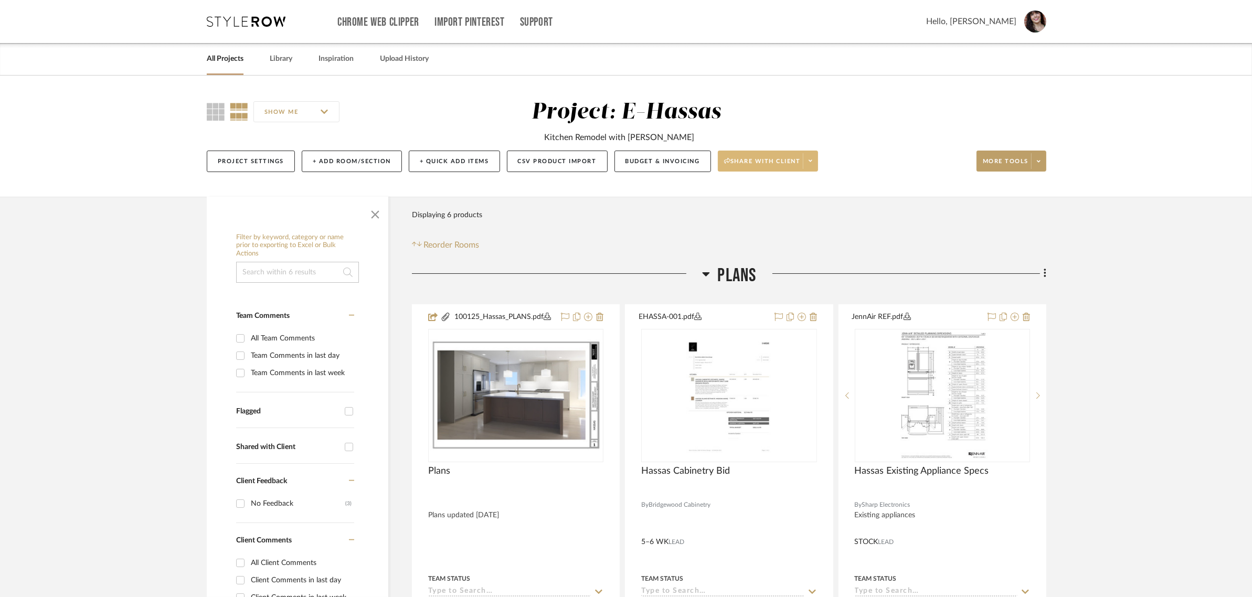
click at [722, 160] on button "Share with client" at bounding box center [768, 161] width 101 height 21
click at [740, 187] on span "Preview Client Dashboard" at bounding box center [774, 191] width 90 height 9
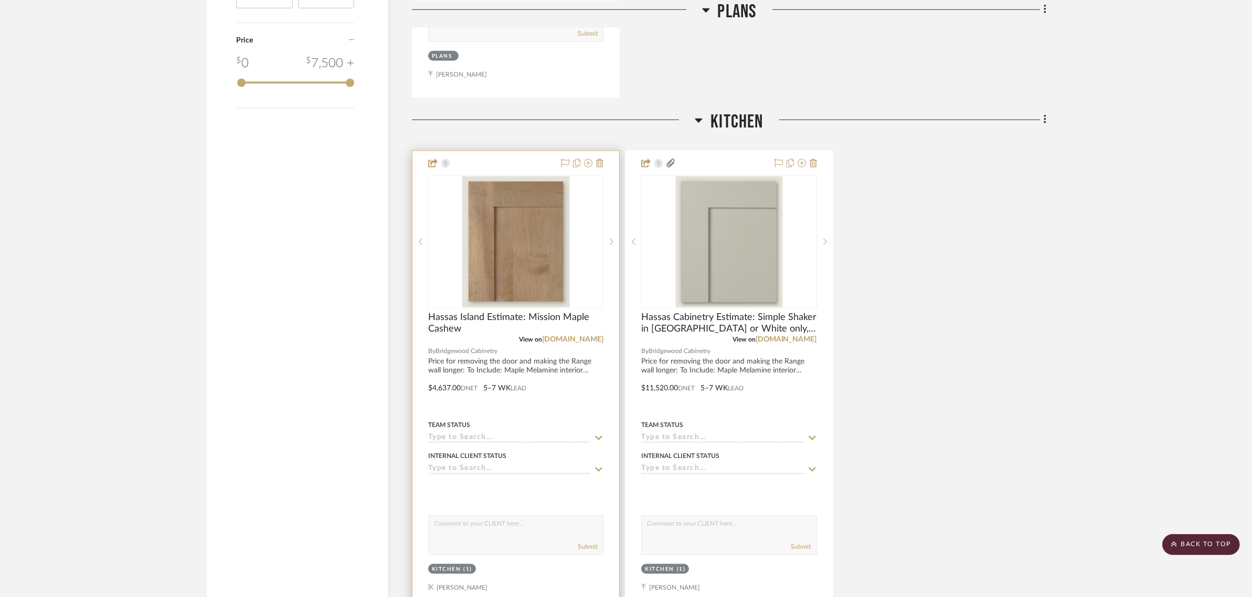
scroll to position [1180, 0]
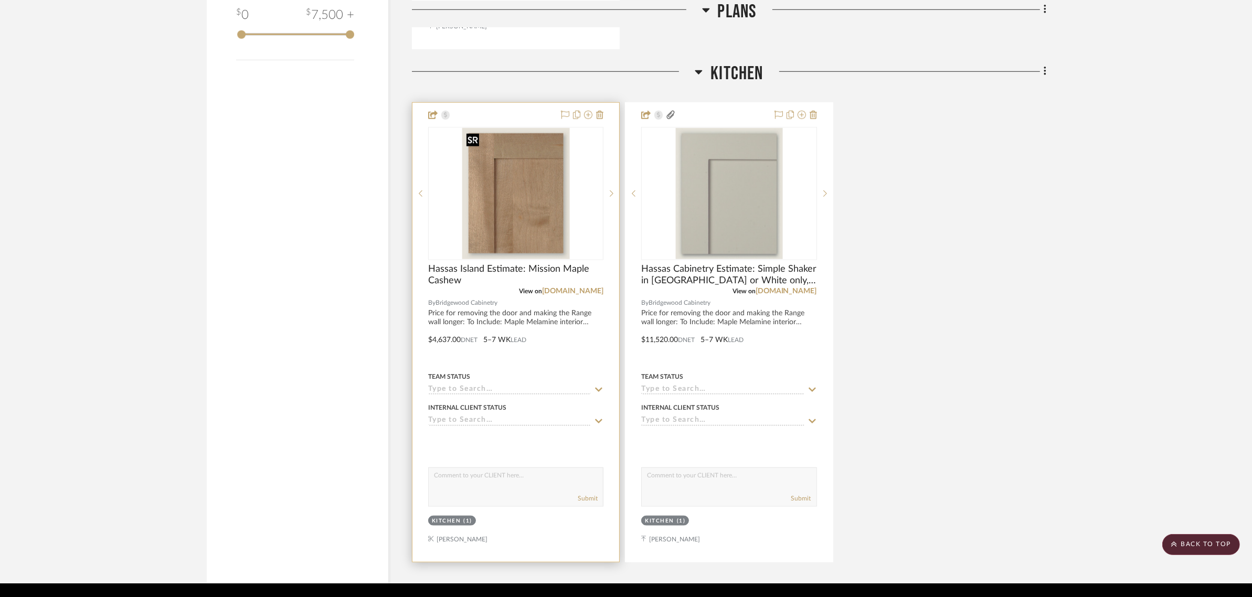
click at [524, 237] on img "0" at bounding box center [515, 193] width 107 height 131
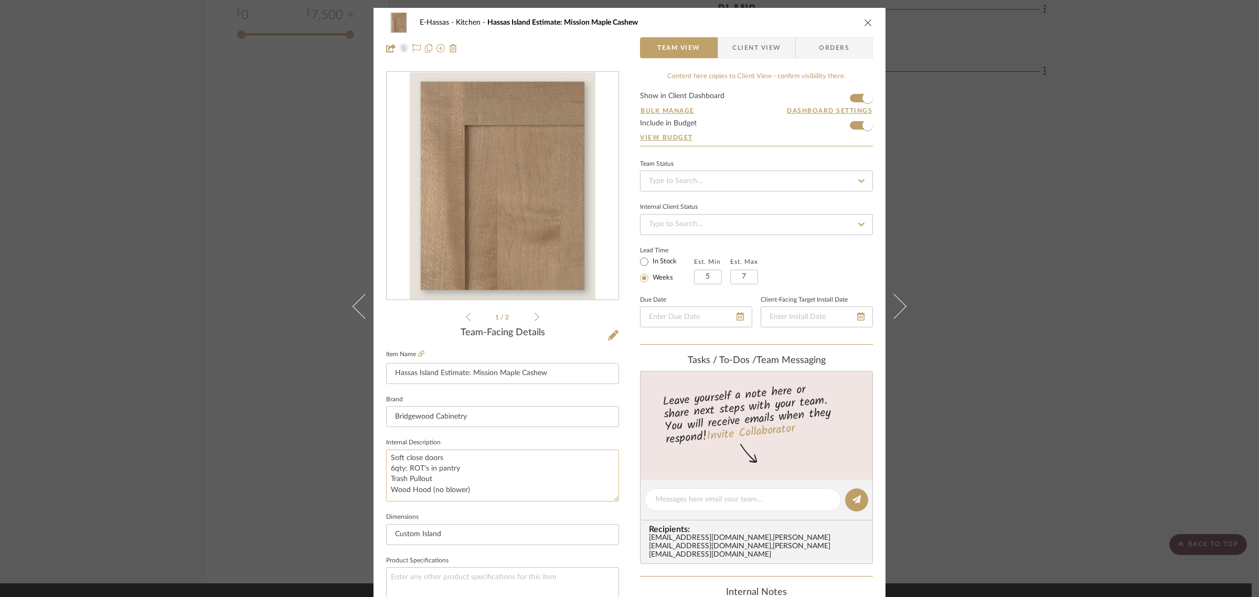
scroll to position [34, 0]
click at [430, 496] on textarea "Price for removing the door and making the Range wall longer: To Include: Maple…" at bounding box center [502, 476] width 233 height 52
click at [441, 496] on textarea "Price for removing the door and making the Range wall longer: To Include: Maple…" at bounding box center [502, 476] width 233 height 52
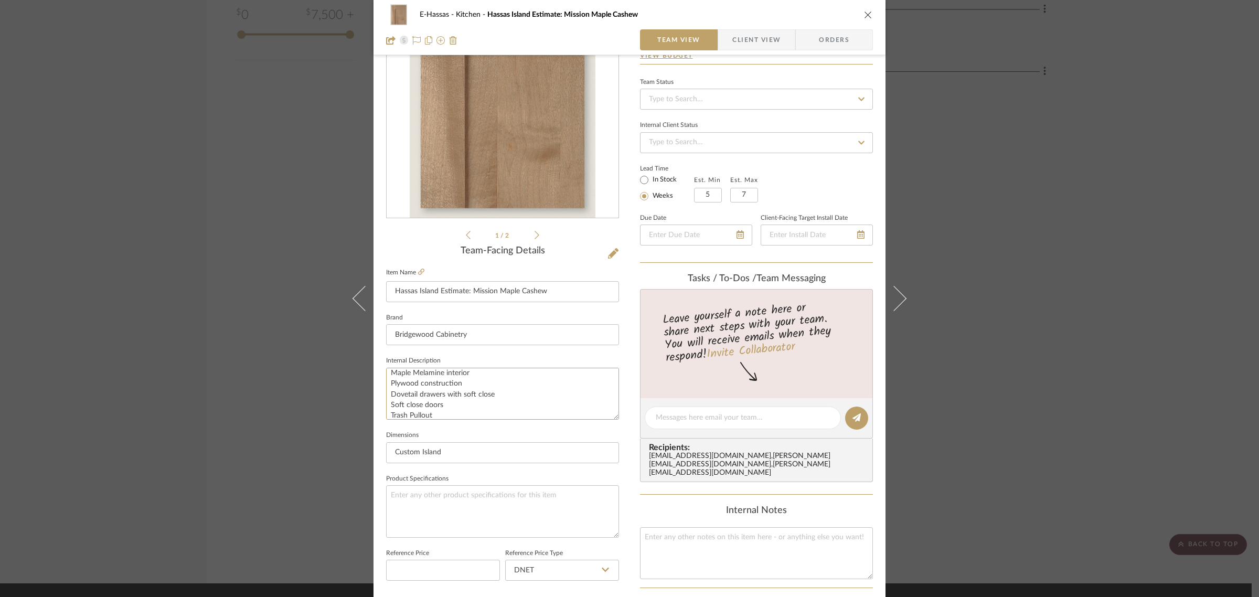
scroll to position [0, 0]
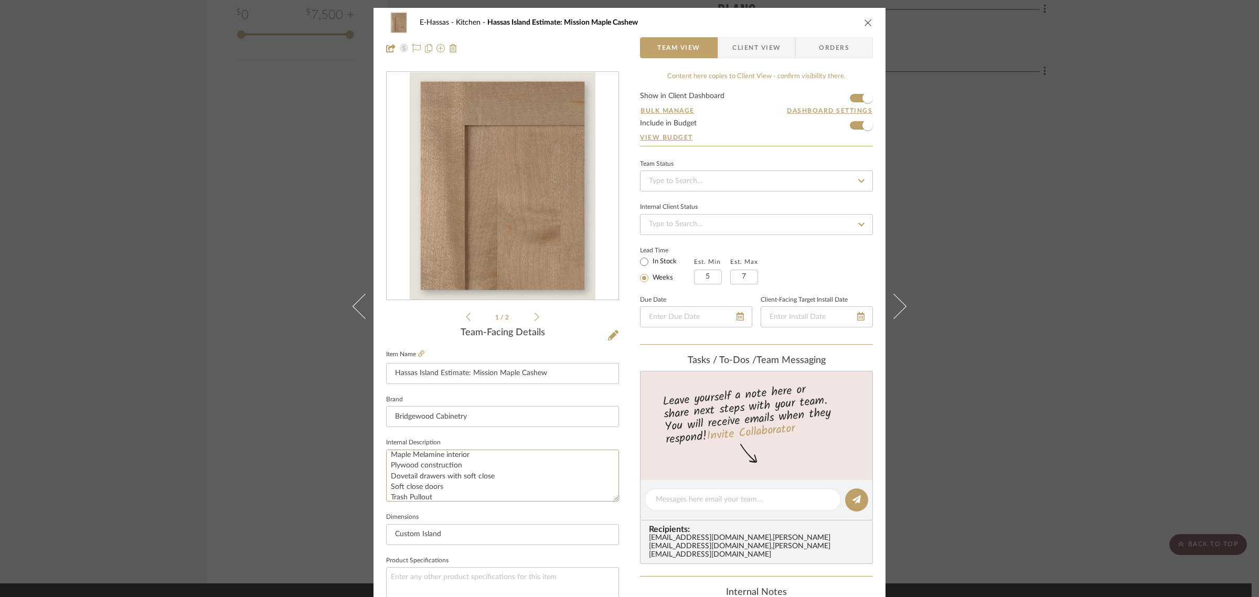
type textarea "Price for removing the door and making the Range wall longer: To Include: Maple…"
click at [864, 24] on button "close" at bounding box center [868, 22] width 9 height 9
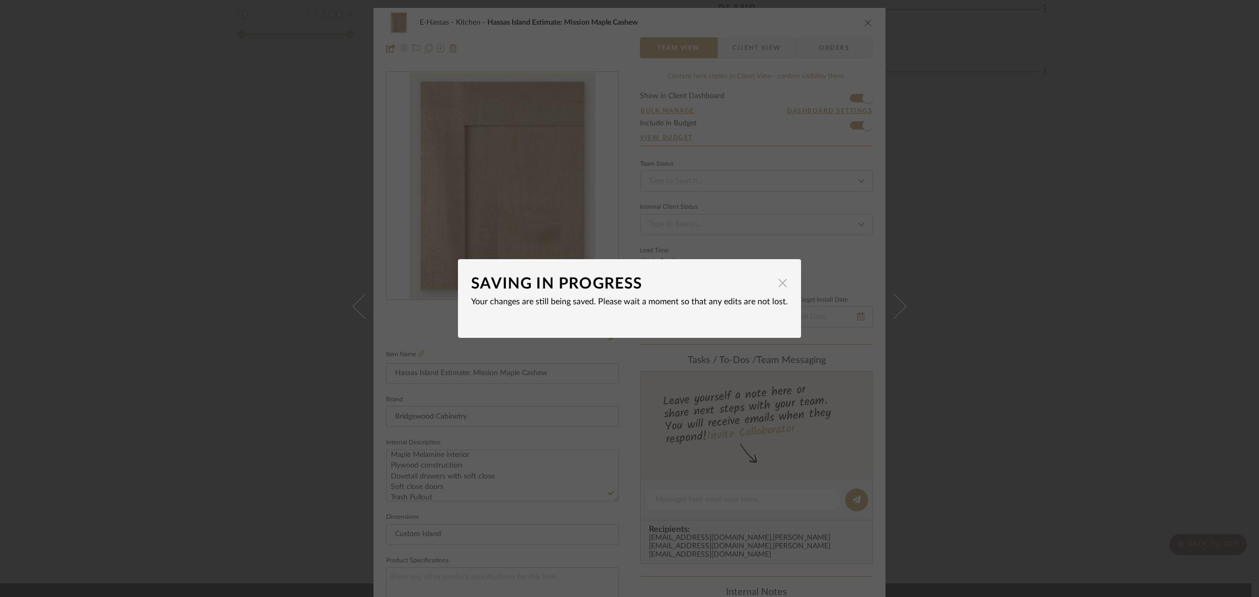
click at [779, 281] on span "button" at bounding box center [782, 282] width 21 height 21
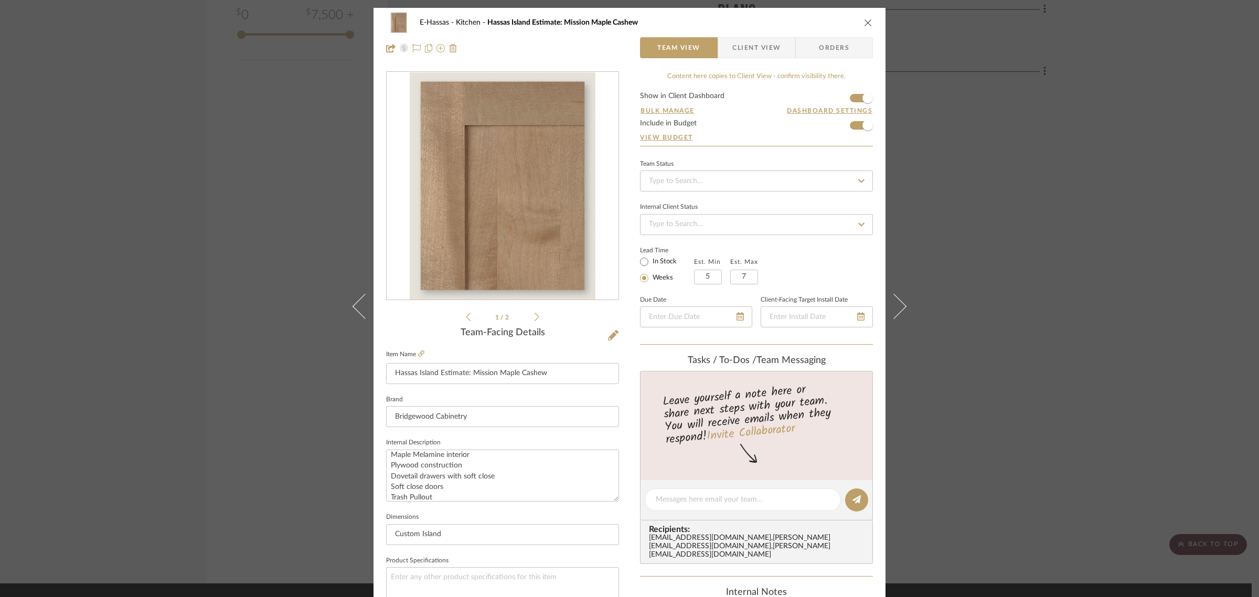
click at [866, 23] on icon "close" at bounding box center [868, 22] width 8 height 8
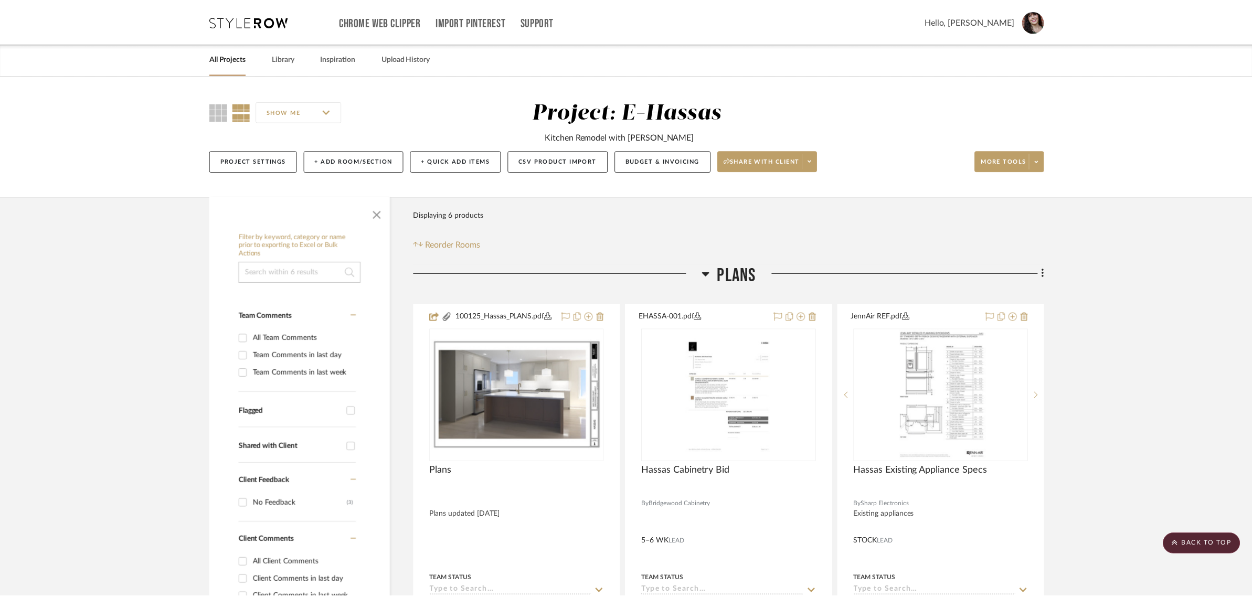
scroll to position [1180, 0]
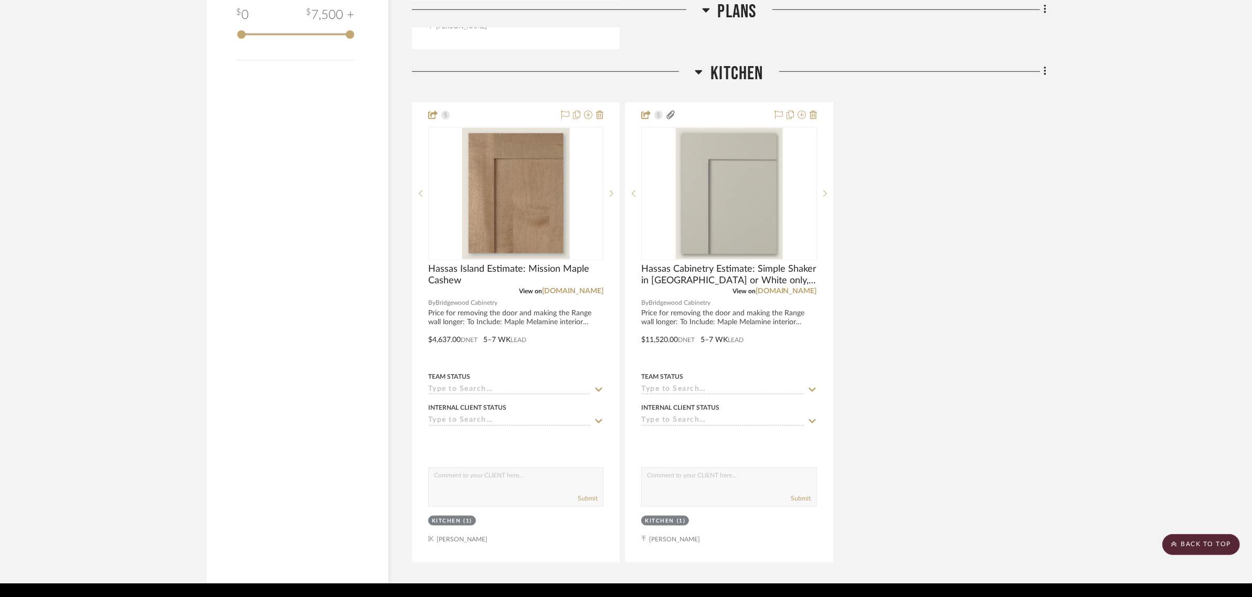
click at [932, 269] on div "Hassas Island Estimate: Mission Maple Cashew View on [DOMAIN_NAME] By Bridgewoo…" at bounding box center [729, 332] width 634 height 460
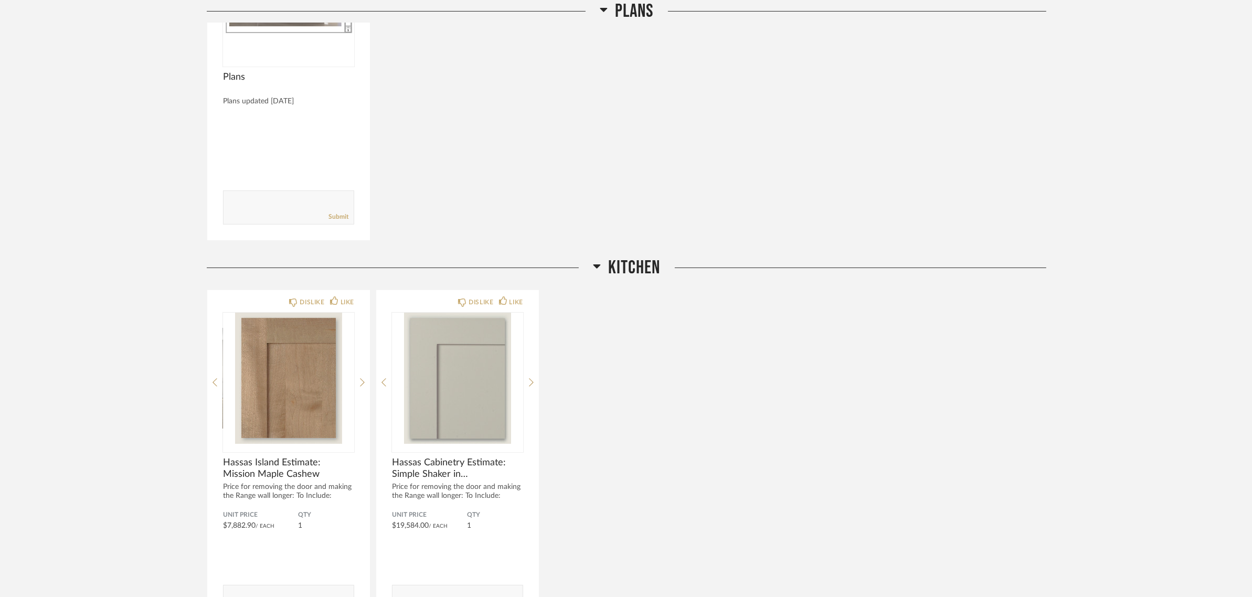
scroll to position [408, 0]
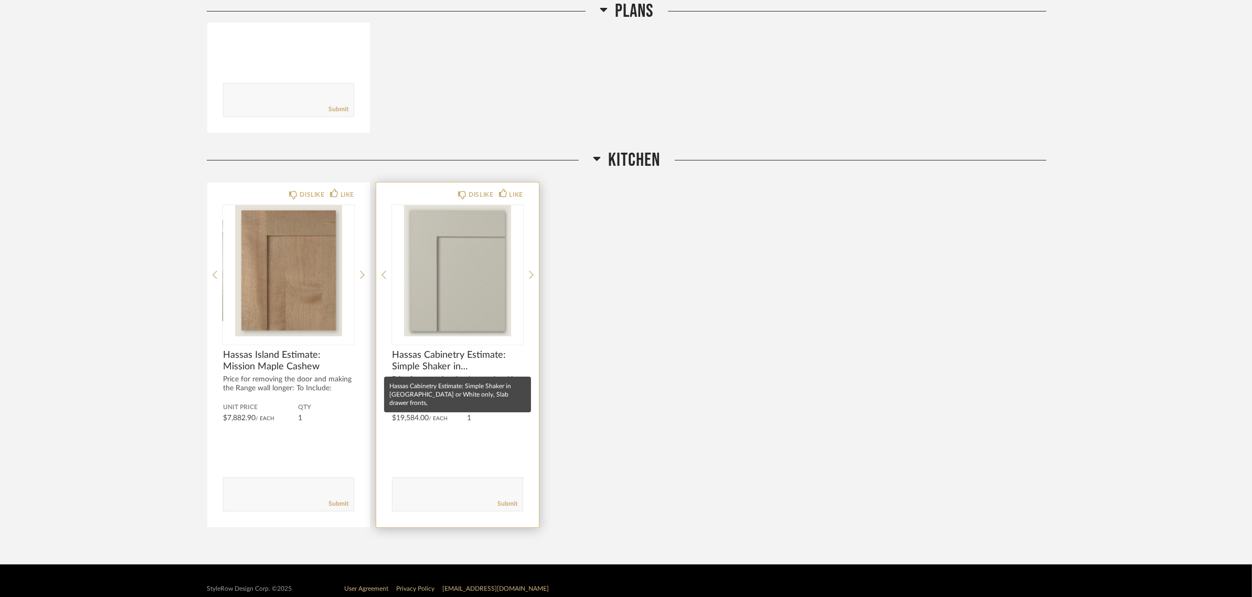
click at [438, 366] on span "Hassas Cabinetry Estimate: Simple Shaker in [GEOGRAPHIC_DATA] or White only, Sl…" at bounding box center [457, 360] width 131 height 23
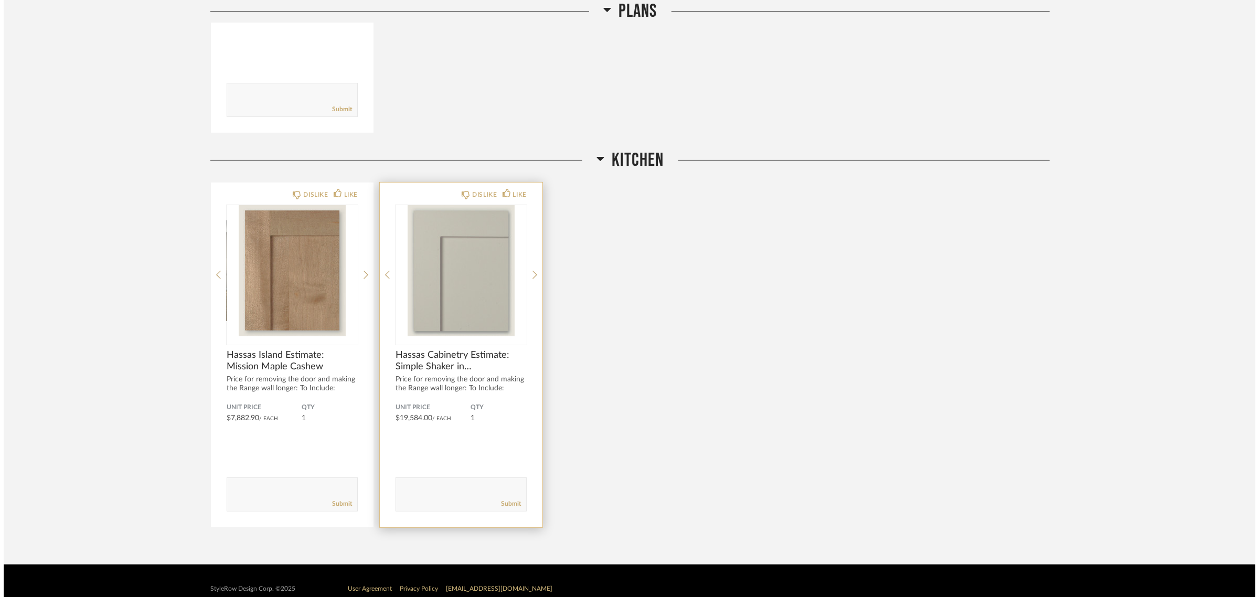
scroll to position [0, 0]
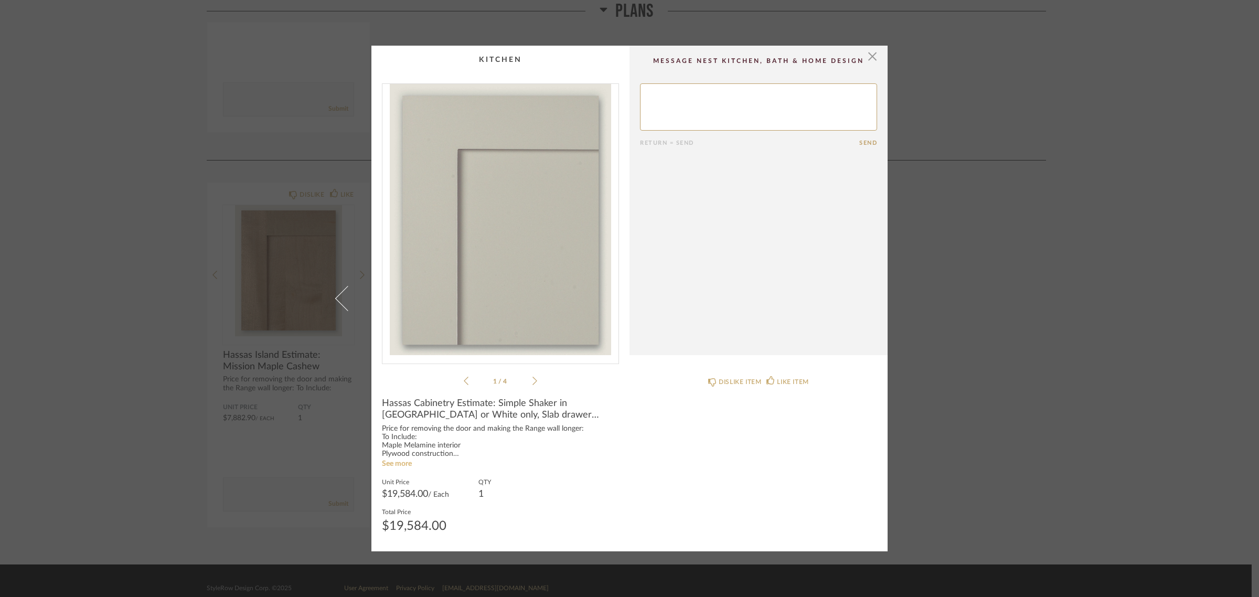
click at [403, 463] on link "See more" at bounding box center [397, 463] width 30 height 7
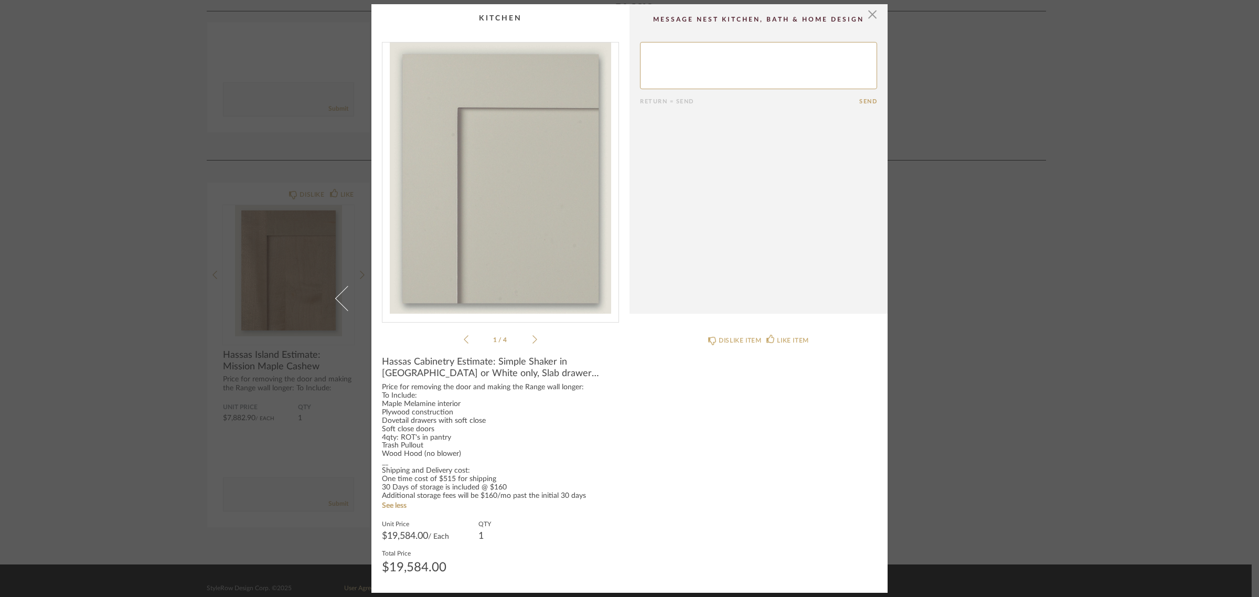
click at [951, 216] on div "× Simple S...ar Sheet.pdf Simple S...ar Sheet.pdf 1 / 4 Return = Send Send Hass…" at bounding box center [629, 298] width 1259 height 597
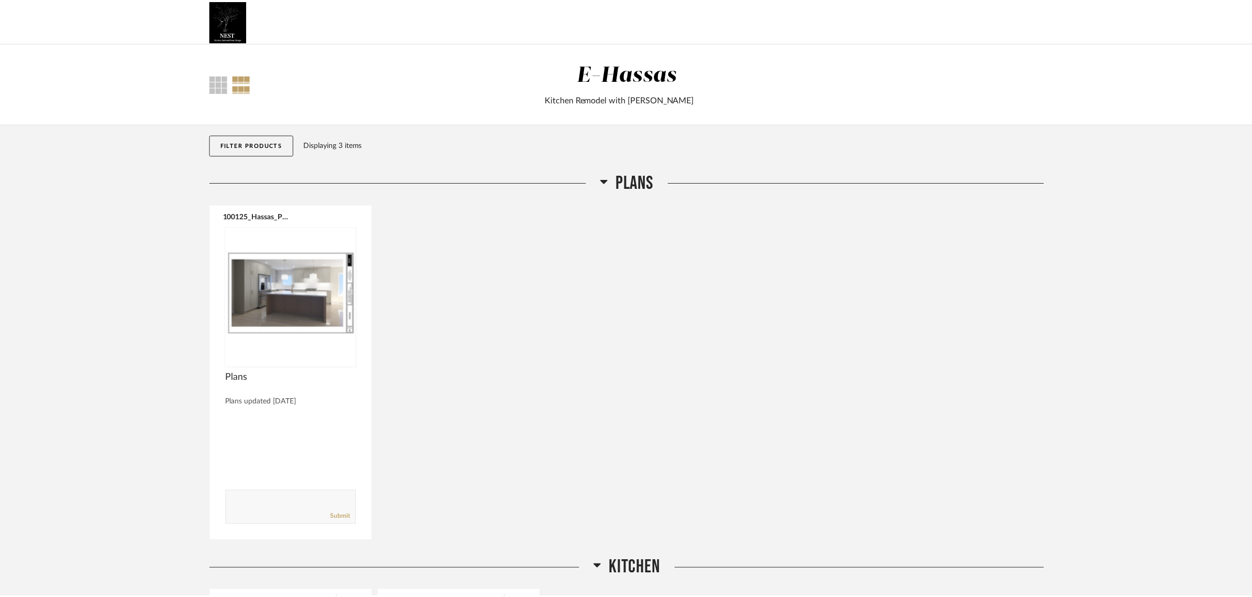
scroll to position [408, 0]
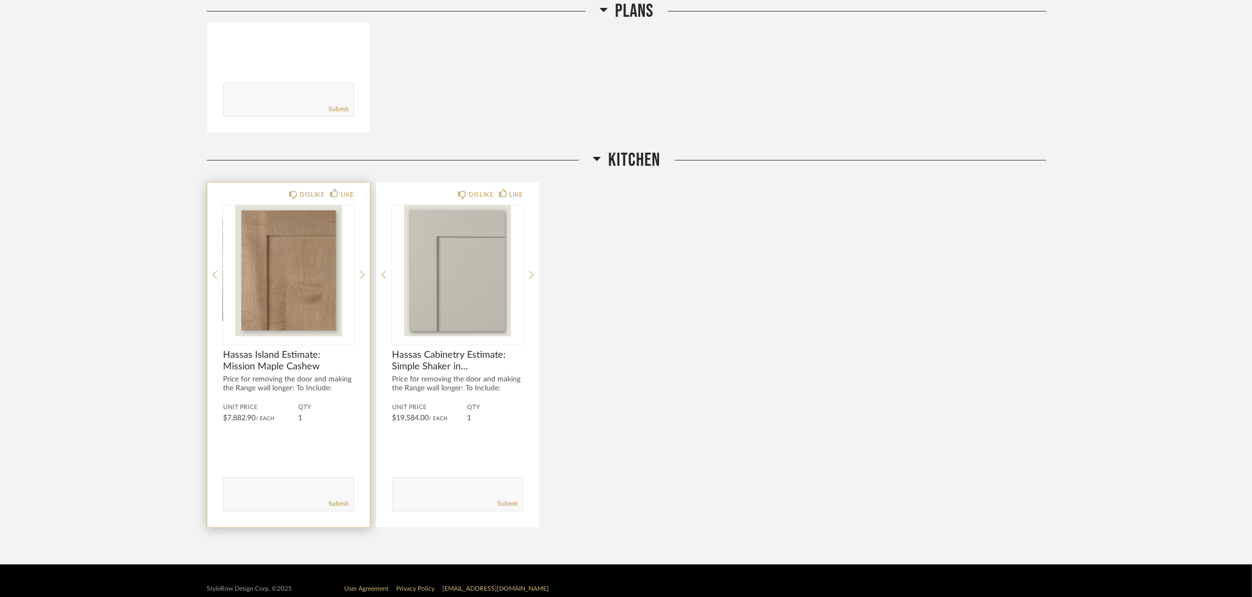
click at [323, 379] on div "Price for removing the door and making the Range wall longer: To Include: Mapl.…" at bounding box center [288, 388] width 131 height 27
click at [348, 390] on div "Price for removing the door and making the Range wall longer: To Include: Mapl.…" at bounding box center [288, 388] width 131 height 27
click at [271, 316] on img "0" at bounding box center [288, 270] width 131 height 131
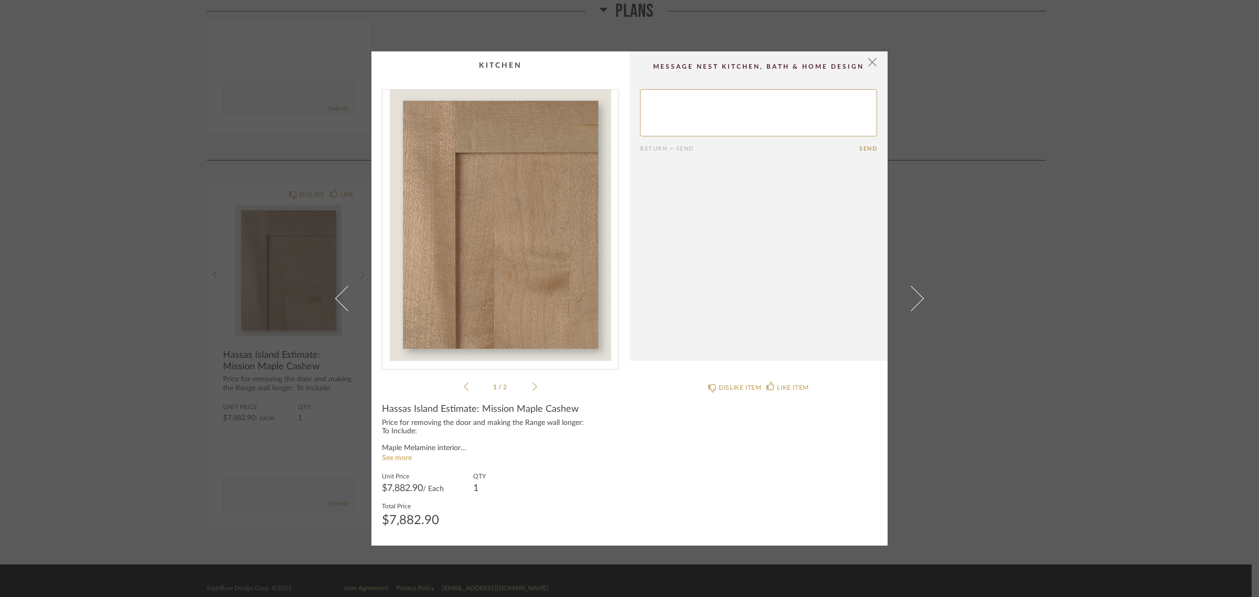
click at [400, 458] on link "See more" at bounding box center [397, 457] width 30 height 7
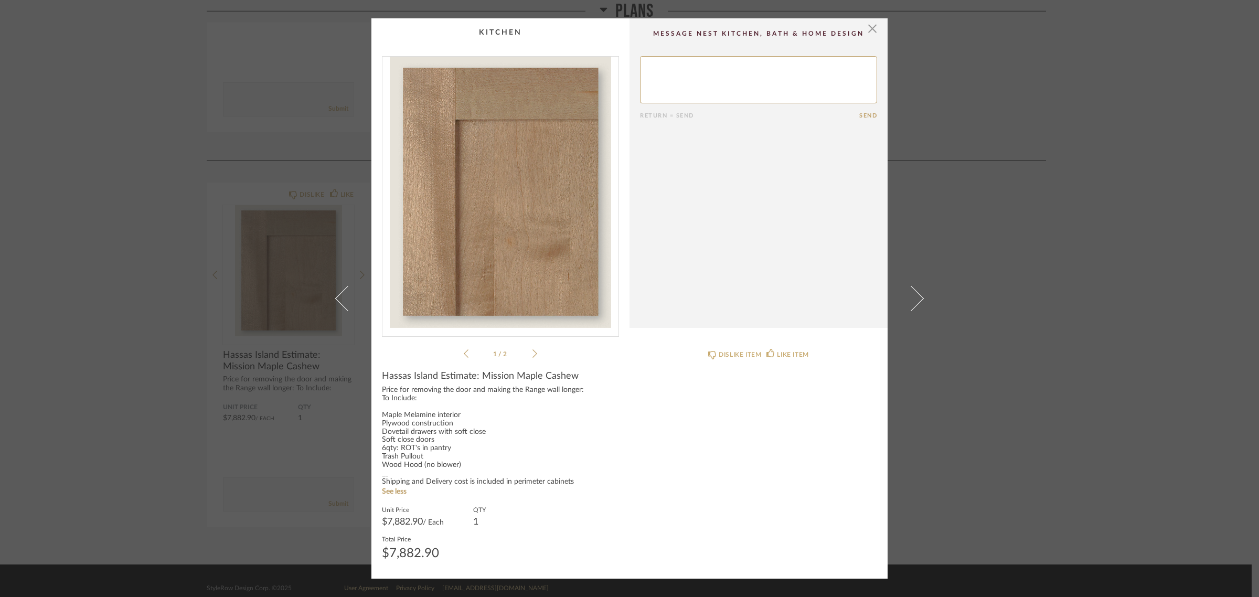
click at [532, 356] on icon at bounding box center [534, 353] width 5 height 9
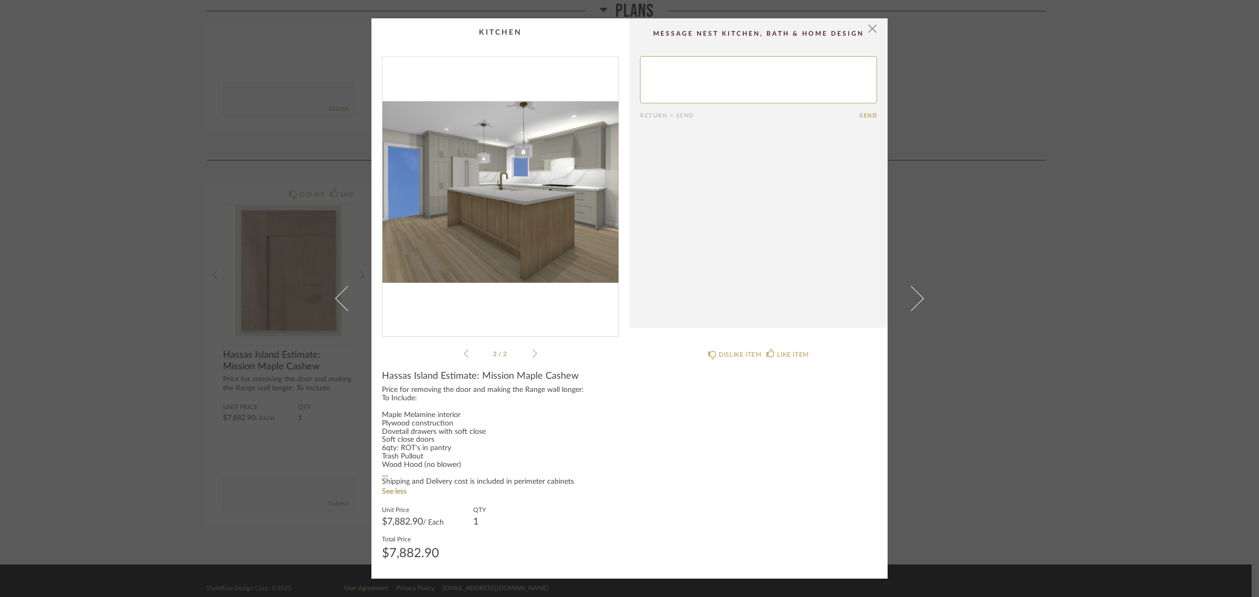
click at [464, 357] on icon at bounding box center [466, 353] width 5 height 9
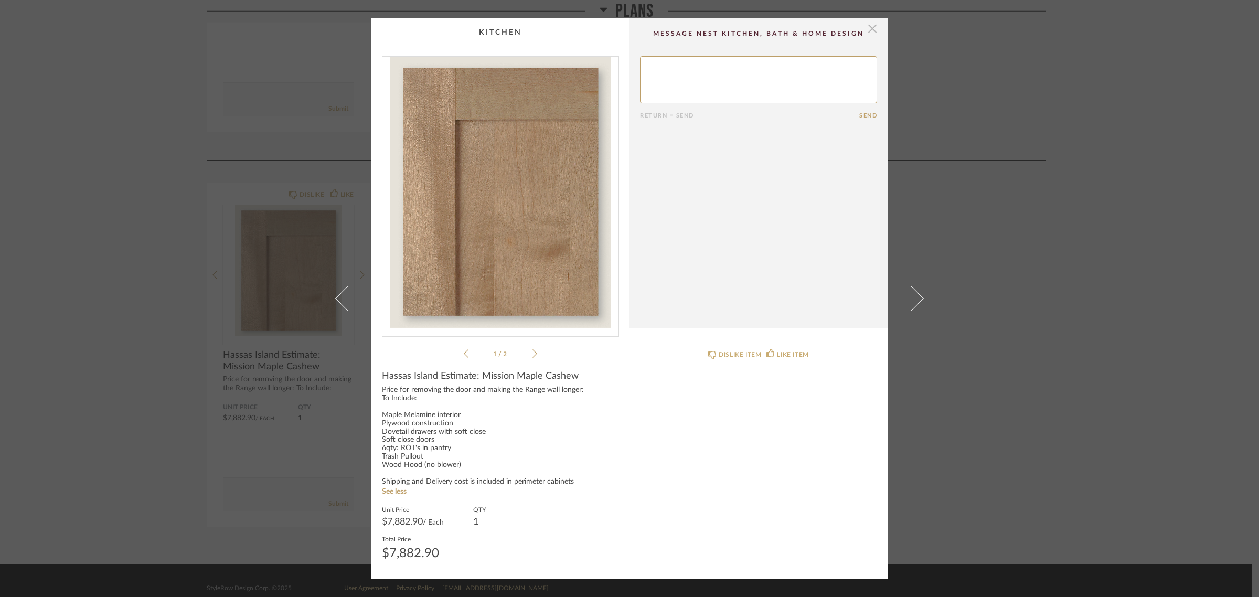
click at [869, 28] on span "button" at bounding box center [872, 28] width 21 height 21
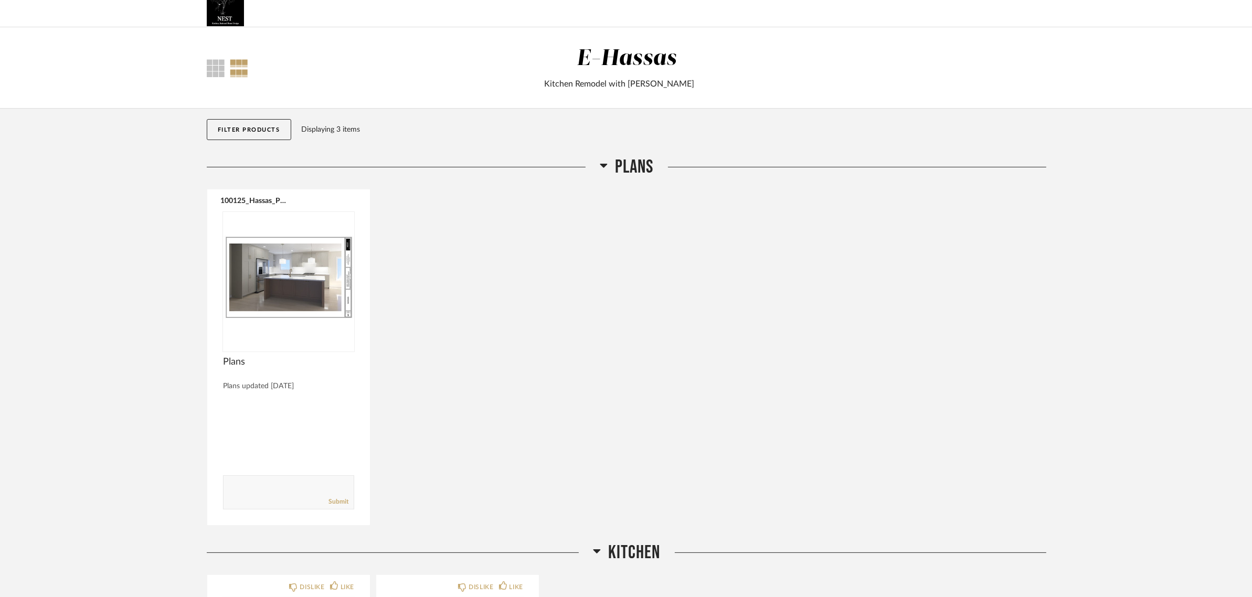
scroll to position [15, 0]
